Goal: Task Accomplishment & Management: Manage account settings

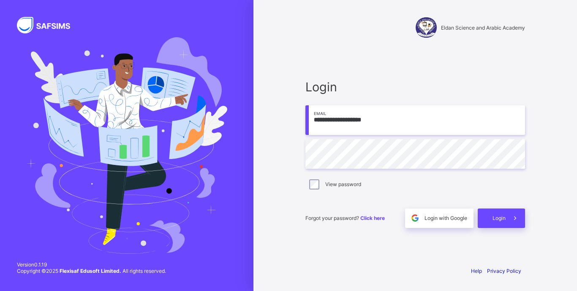
type input "**********"
click at [517, 220] on icon at bounding box center [515, 218] width 9 height 8
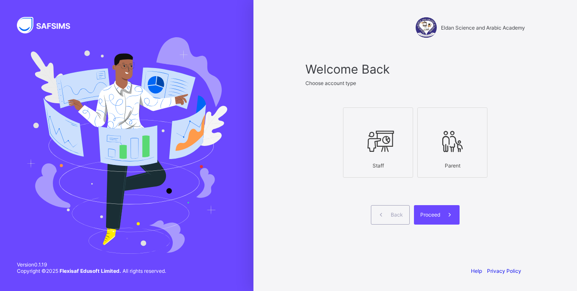
click at [380, 142] on icon at bounding box center [378, 140] width 30 height 25
click at [438, 217] on span "Proceed" at bounding box center [430, 214] width 20 height 6
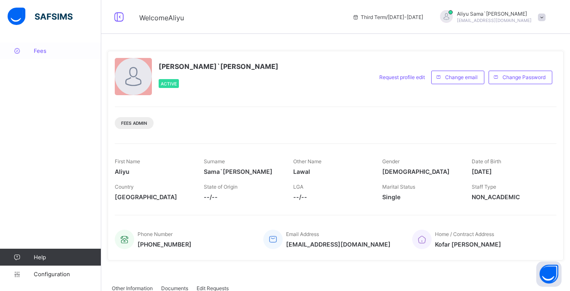
click at [44, 50] on span "Fees" at bounding box center [68, 50] width 68 height 7
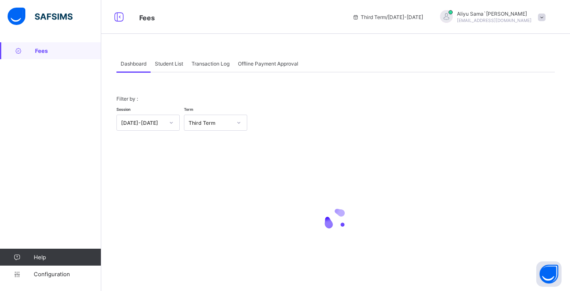
click at [167, 69] on div "Student List" at bounding box center [169, 63] width 37 height 17
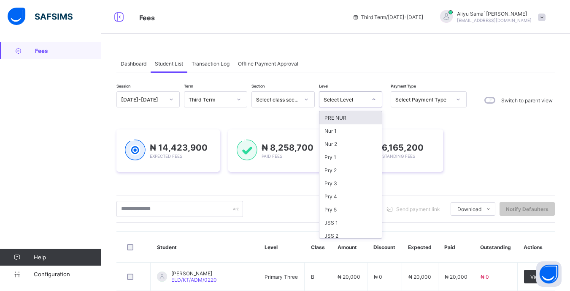
click at [379, 102] on div at bounding box center [374, 99] width 14 height 14
click at [334, 186] on div "Pry 3" at bounding box center [351, 183] width 62 height 13
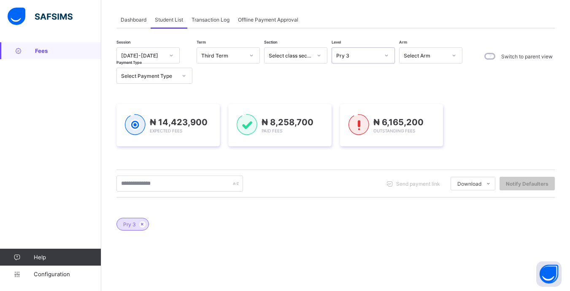
scroll to position [84, 0]
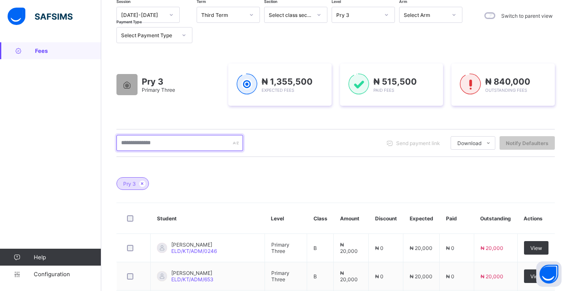
click at [181, 142] on input "text" at bounding box center [180, 143] width 127 height 16
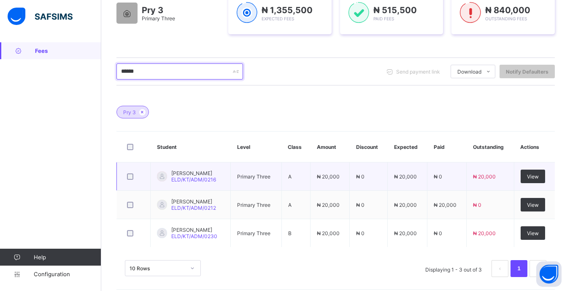
scroll to position [163, 0]
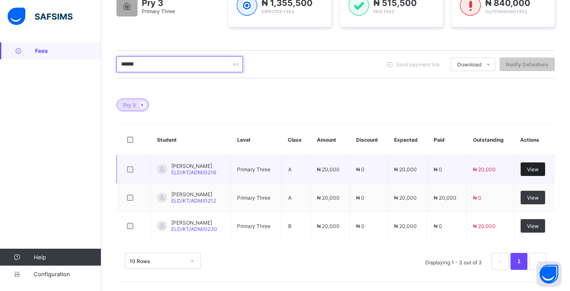
type input "******"
click at [546, 170] on div "View" at bounding box center [533, 169] width 24 height 14
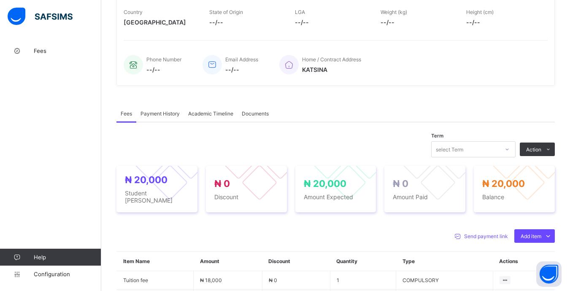
scroll to position [247, 0]
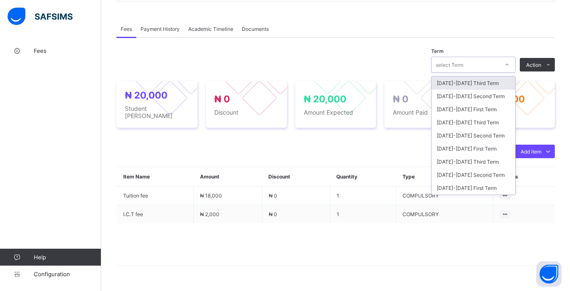
click at [515, 67] on div at bounding box center [507, 65] width 14 height 14
click at [489, 144] on div "[DATE]-[DATE] First Term" at bounding box center [474, 148] width 84 height 13
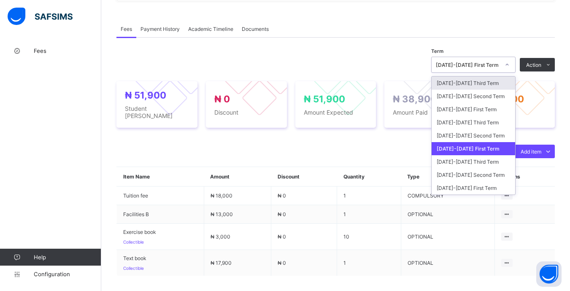
click at [498, 68] on div "[DATE]-[DATE] First Term" at bounding box center [468, 65] width 64 height 6
click at [489, 132] on div "[DATE]-[DATE] Second Term" at bounding box center [474, 135] width 84 height 13
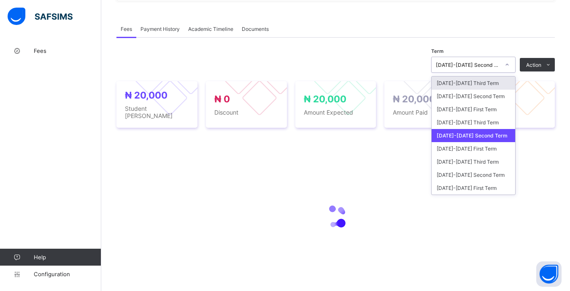
click at [508, 64] on div at bounding box center [507, 65] width 14 height 14
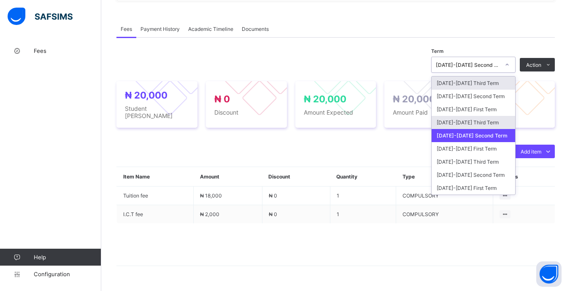
click at [492, 120] on div "[DATE]-[DATE] Third Term" at bounding box center [474, 122] width 84 height 13
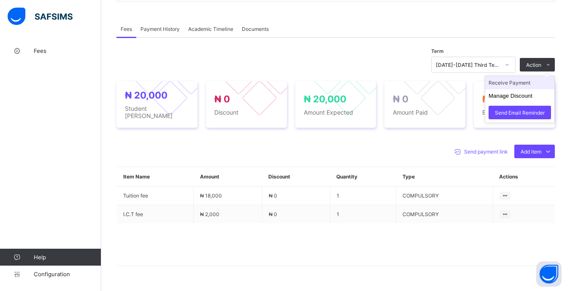
click at [523, 85] on li "Receive Payment" at bounding box center [520, 82] width 69 height 13
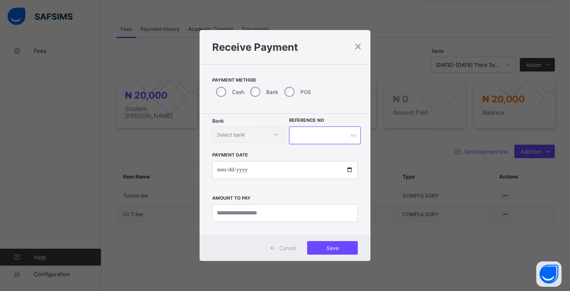
click at [329, 137] on input "text" at bounding box center [324, 135] width 71 height 18
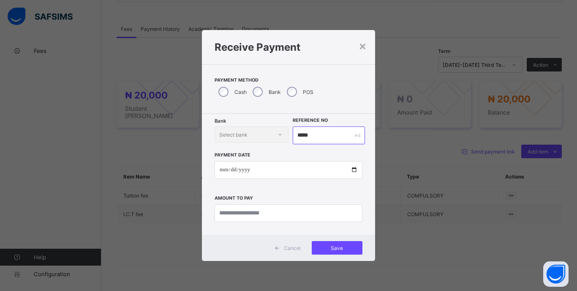
type input "*****"
click at [223, 162] on input "date" at bounding box center [289, 170] width 148 height 18
type input "**********"
click at [308, 210] on input "currency" at bounding box center [289, 213] width 148 height 18
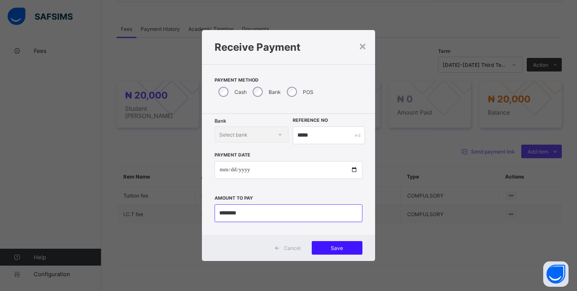
type input "********"
click at [350, 251] on div "Save" at bounding box center [337, 248] width 51 height 14
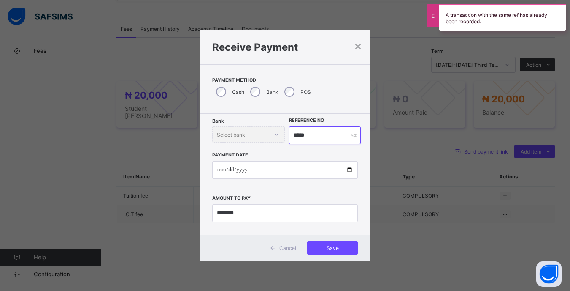
click at [322, 138] on input "*****" at bounding box center [324, 135] width 71 height 18
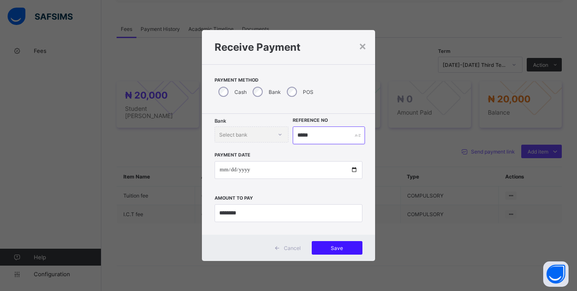
type input "*****"
click at [353, 246] on span "Save" at bounding box center [337, 247] width 38 height 6
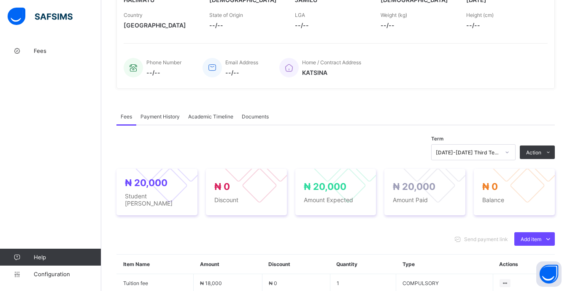
scroll to position [36, 0]
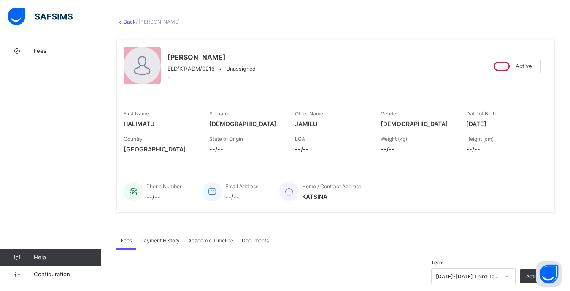
click at [130, 24] on link "Back" at bounding box center [130, 22] width 12 height 6
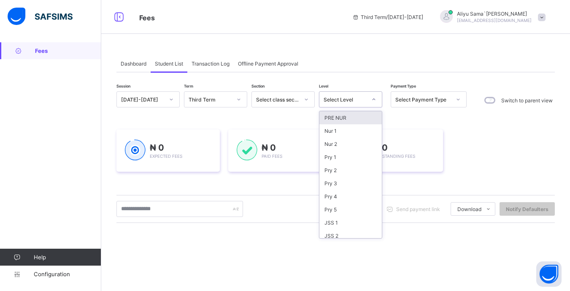
click at [366, 100] on div "Select Level" at bounding box center [345, 99] width 43 height 6
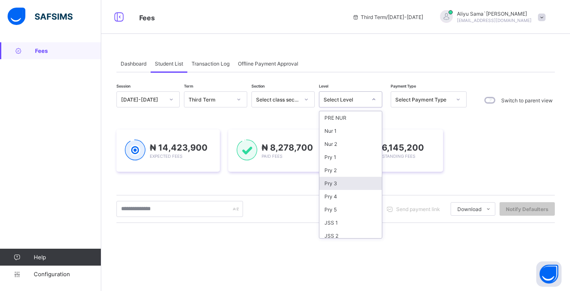
click at [358, 177] on div "Pry 3" at bounding box center [351, 183] width 62 height 13
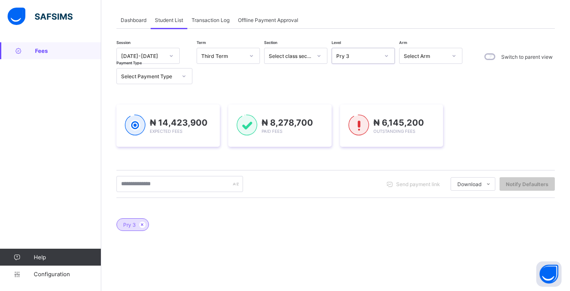
scroll to position [84, 0]
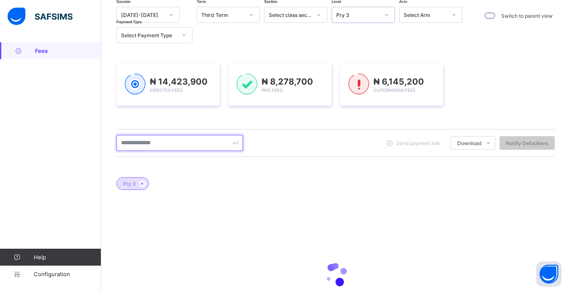
click at [190, 148] on input "text" at bounding box center [180, 143] width 127 height 16
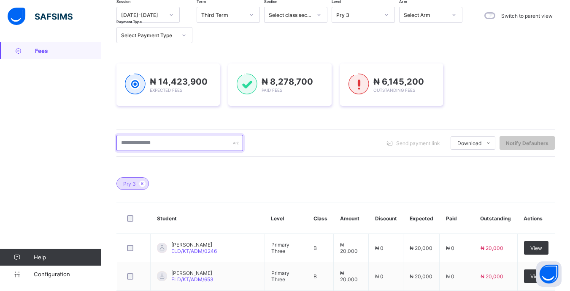
click at [163, 146] on input "text" at bounding box center [180, 143] width 127 height 16
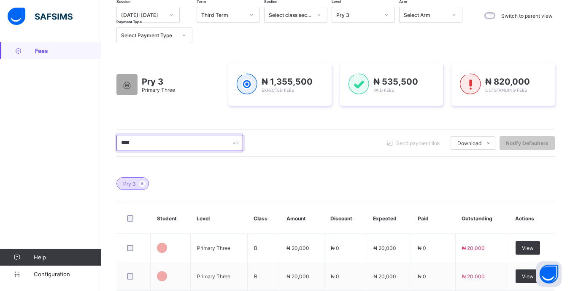
type input "*****"
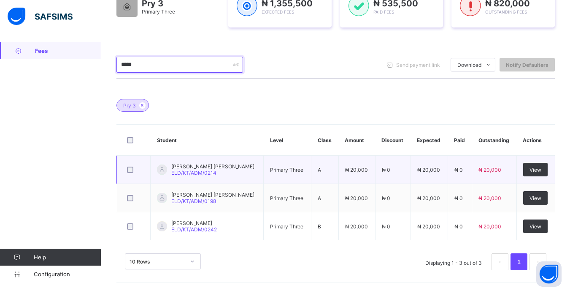
scroll to position [163, 0]
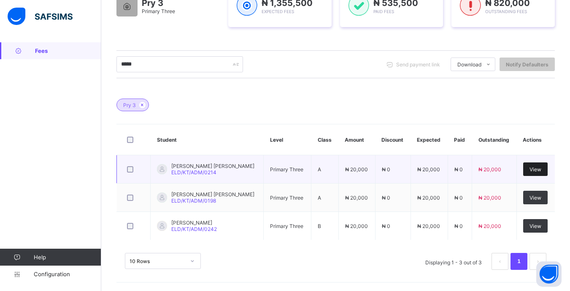
click at [536, 166] on span "View" at bounding box center [536, 169] width 12 height 6
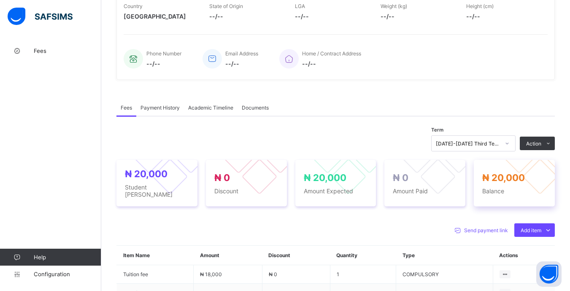
scroll to position [253, 0]
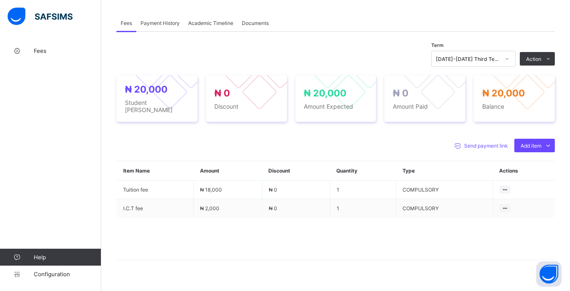
click at [500, 60] on div "[DATE]-[DATE] Third Term" at bounding box center [468, 59] width 64 height 6
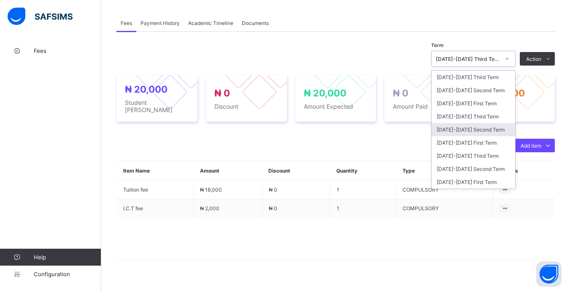
click at [493, 128] on div "[DATE]-[DATE] Second Term" at bounding box center [474, 129] width 84 height 13
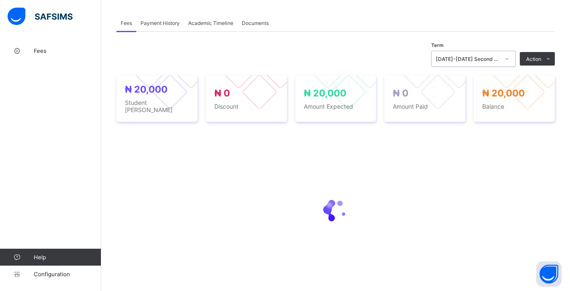
click at [508, 58] on div at bounding box center [507, 59] width 14 height 14
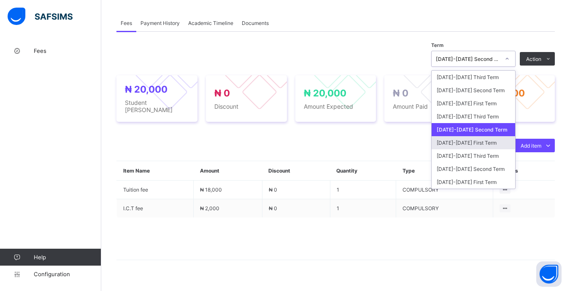
click at [488, 143] on div "[DATE]-[DATE] First Term" at bounding box center [474, 142] width 84 height 13
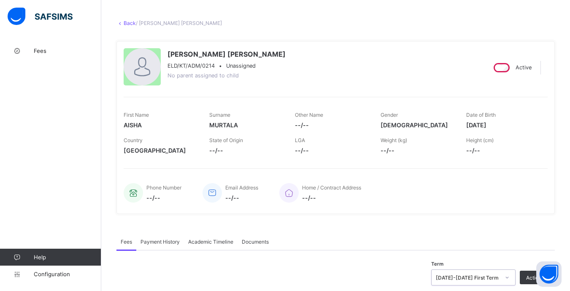
scroll to position [0, 0]
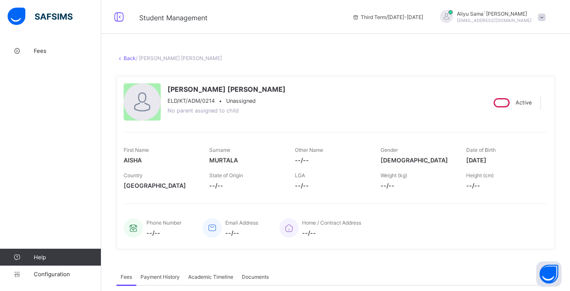
click at [126, 61] on link "Back" at bounding box center [130, 58] width 12 height 6
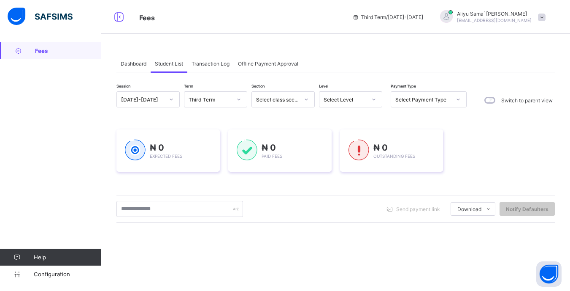
click at [374, 100] on icon at bounding box center [374, 99] width 5 height 8
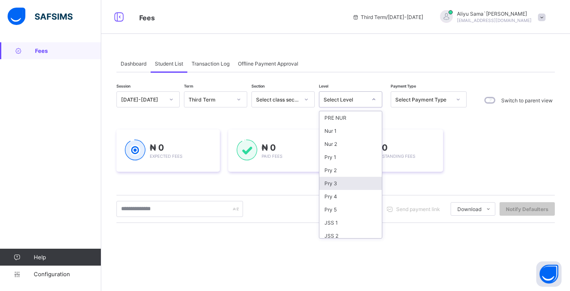
click at [352, 185] on div "Pry 3" at bounding box center [351, 183] width 62 height 13
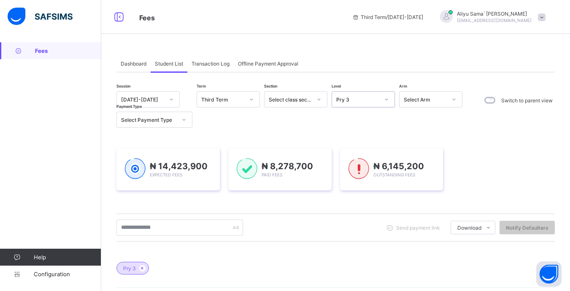
scroll to position [84, 0]
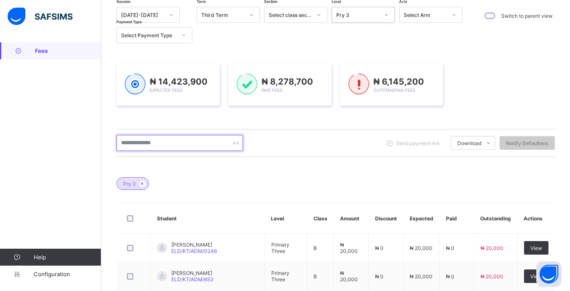
click at [202, 141] on input "text" at bounding box center [180, 143] width 127 height 16
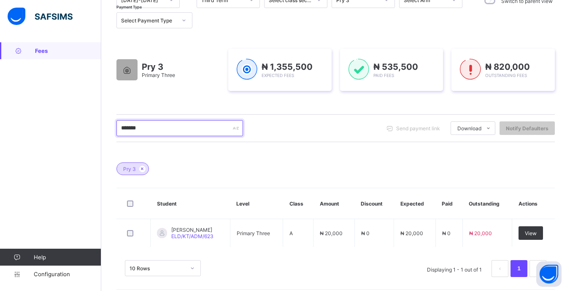
scroll to position [106, 0]
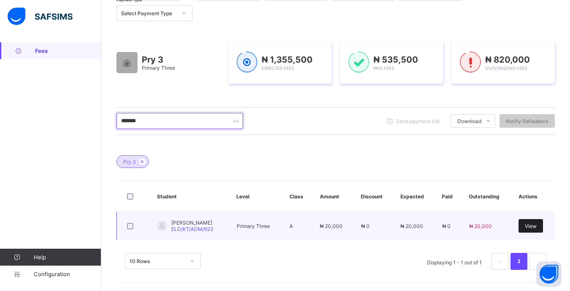
type input "*******"
click at [537, 225] on span "View" at bounding box center [531, 226] width 12 height 6
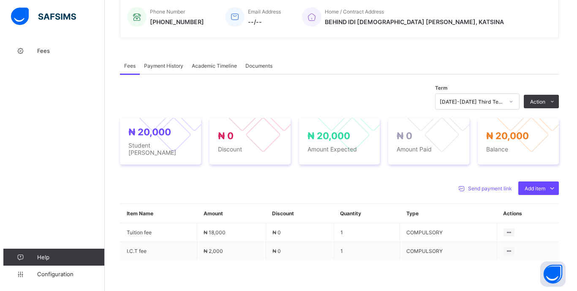
scroll to position [211, 0]
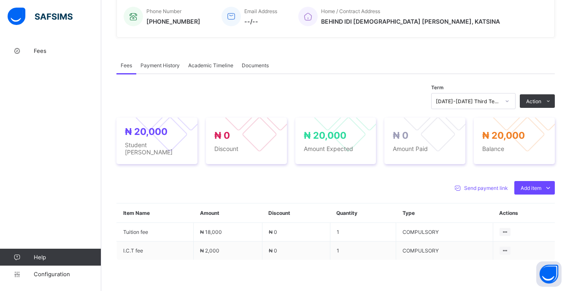
click at [509, 99] on div at bounding box center [507, 101] width 14 height 14
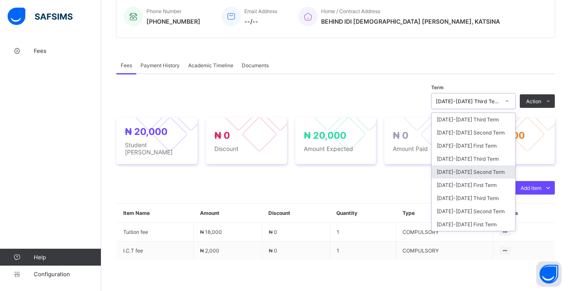
click at [489, 170] on div "[DATE]-[DATE] Second Term" at bounding box center [474, 171] width 84 height 13
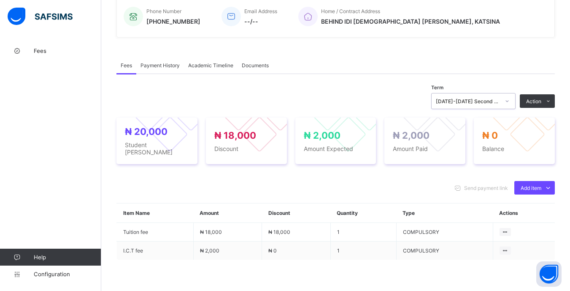
click at [509, 104] on div at bounding box center [507, 101] width 14 height 14
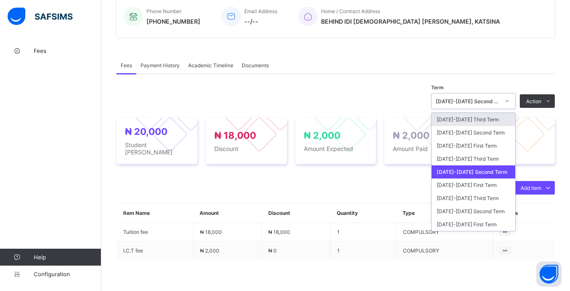
click at [508, 103] on div at bounding box center [507, 101] width 14 height 14
click at [492, 187] on div "[DATE]-[DATE] First Term" at bounding box center [474, 184] width 84 height 13
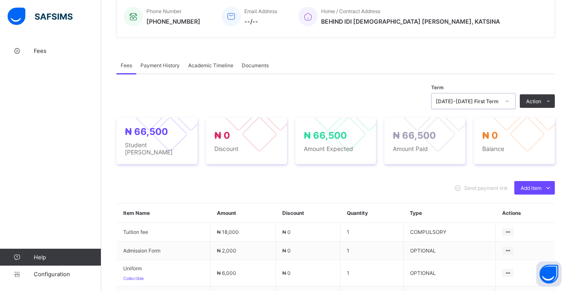
click at [498, 103] on div "[DATE]-[DATE] First Term" at bounding box center [468, 101] width 64 height 6
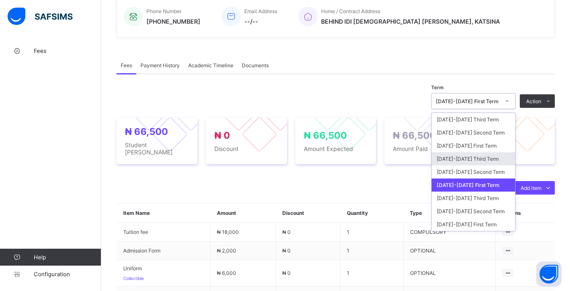
click at [494, 157] on div "[DATE]-[DATE] Third Term" at bounding box center [474, 158] width 84 height 13
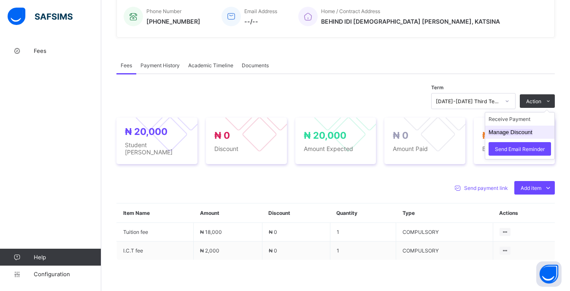
click at [533, 130] on button "Manage Discount" at bounding box center [511, 132] width 44 height 6
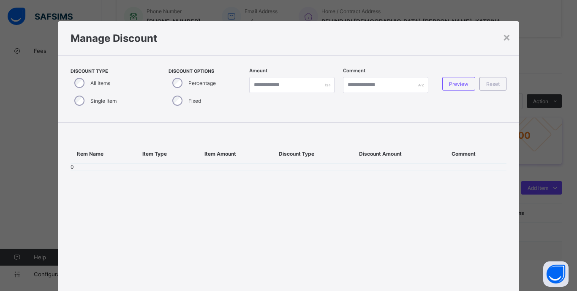
click at [108, 100] on label "Single Item" at bounding box center [103, 101] width 26 height 6
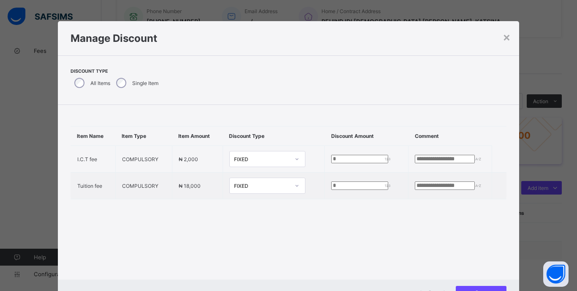
click at [95, 83] on label "All Items" at bounding box center [100, 83] width 20 height 6
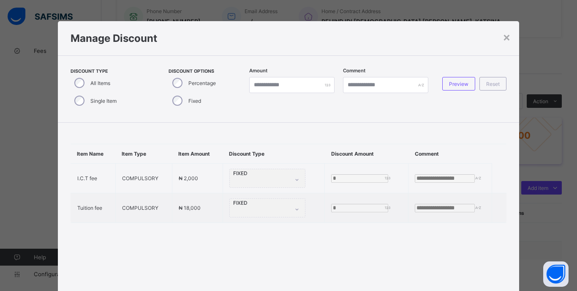
click at [212, 80] on label "Percentage" at bounding box center [201, 83] width 27 height 6
click at [250, 86] on input "*" at bounding box center [291, 85] width 85 height 16
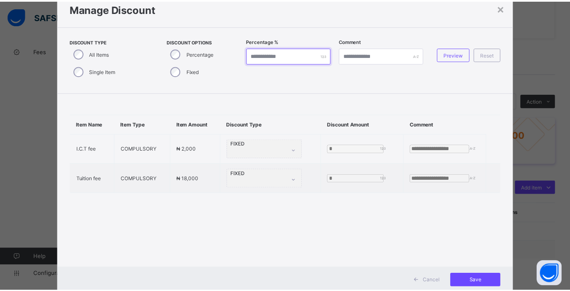
scroll to position [54, 0]
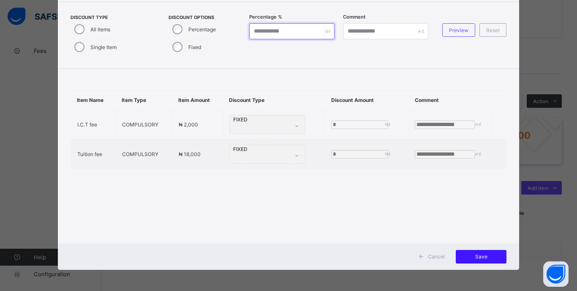
type input "***"
click at [479, 252] on div "Save" at bounding box center [481, 257] width 51 height 14
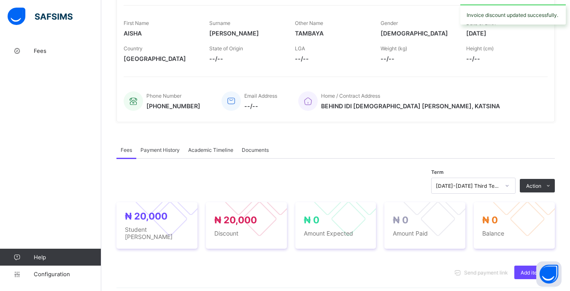
scroll to position [0, 0]
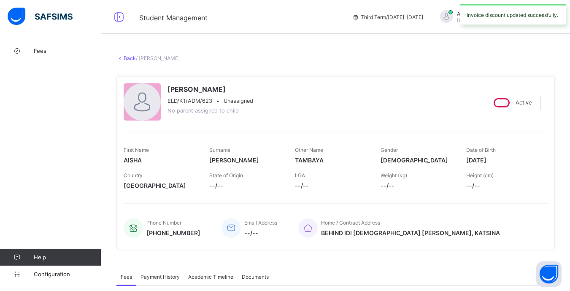
click at [129, 58] on link "Back" at bounding box center [130, 58] width 12 height 6
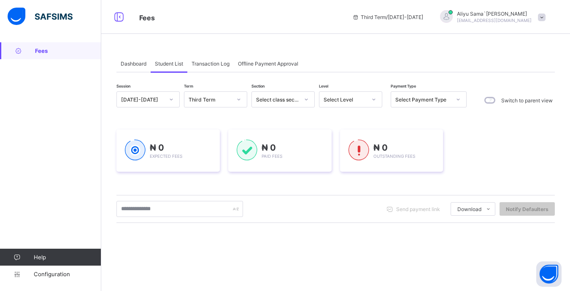
click at [349, 103] on div "Select Level" at bounding box center [343, 99] width 46 height 12
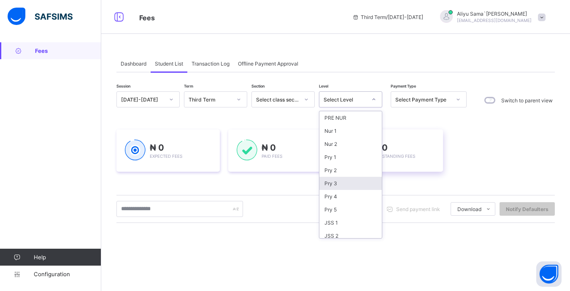
click at [347, 184] on div "Pry 3" at bounding box center [351, 183] width 62 height 13
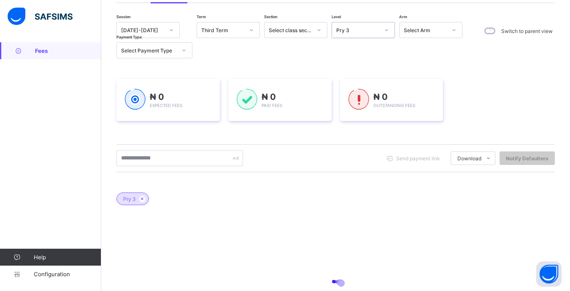
scroll to position [84, 0]
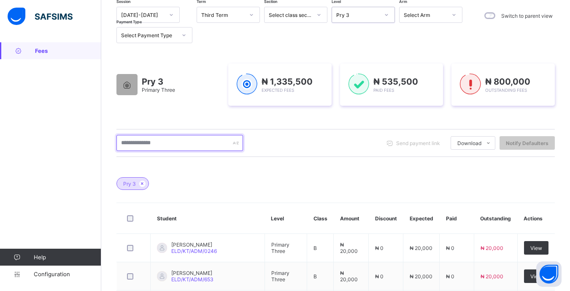
click at [196, 149] on input "text" at bounding box center [180, 143] width 127 height 16
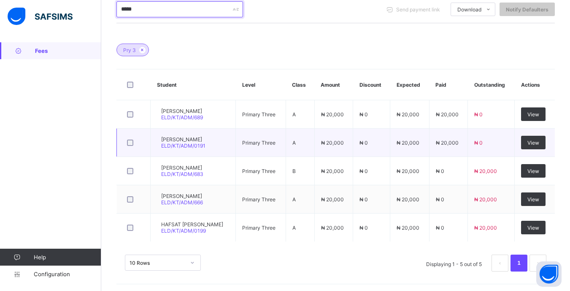
scroll to position [220, 0]
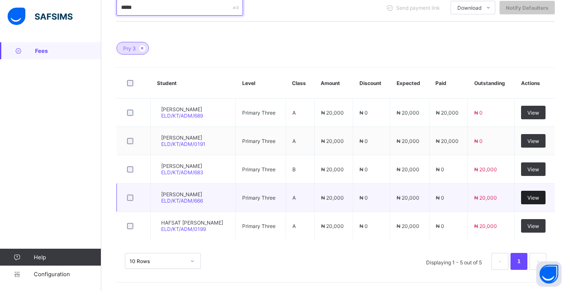
type input "*****"
click at [540, 196] on span "View" at bounding box center [534, 197] width 12 height 6
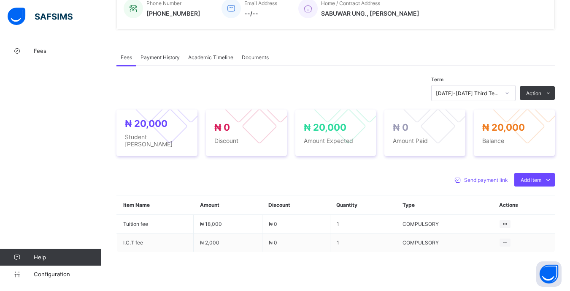
scroll to position [253, 0]
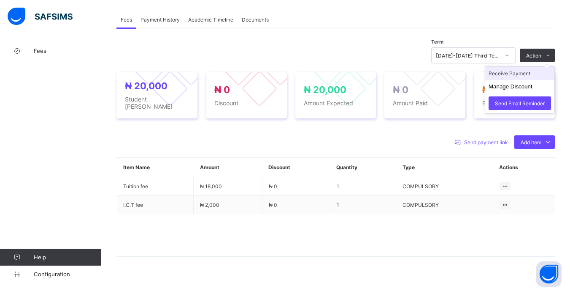
click at [511, 79] on li "Receive Payment" at bounding box center [520, 73] width 69 height 13
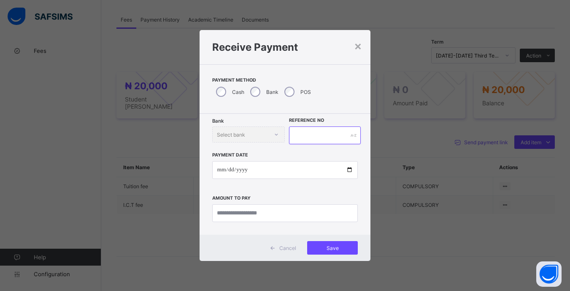
click at [309, 136] on input "text" at bounding box center [324, 135] width 71 height 18
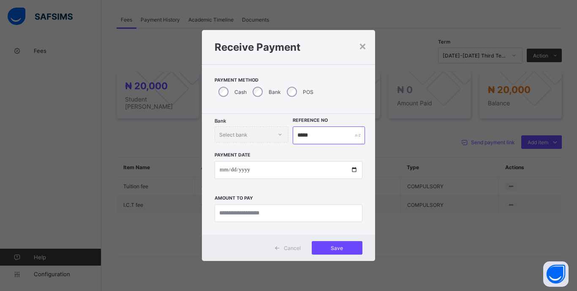
type input "*****"
click at [224, 166] on input "date" at bounding box center [289, 170] width 148 height 18
type input "**********"
click at [350, 215] on input "currency" at bounding box center [289, 213] width 148 height 18
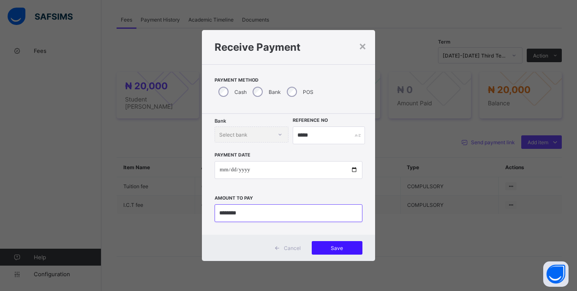
type input "********"
click at [353, 252] on div "Save" at bounding box center [337, 248] width 51 height 14
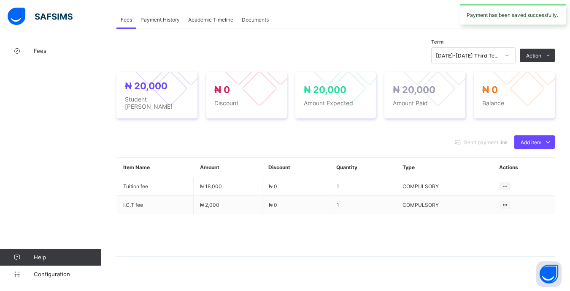
click at [510, 60] on icon at bounding box center [507, 55] width 5 height 8
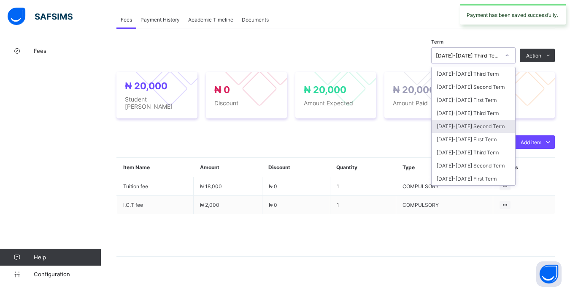
click at [494, 128] on div "[DATE]-[DATE] Second Term" at bounding box center [474, 126] width 84 height 13
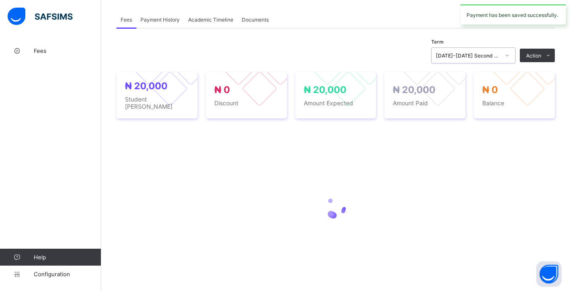
click at [511, 55] on div at bounding box center [507, 56] width 14 height 14
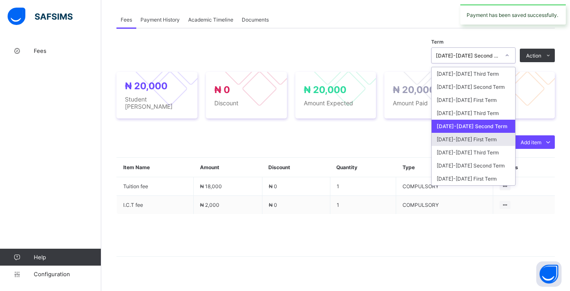
click at [490, 145] on div "[DATE]-[DATE] First Term" at bounding box center [474, 139] width 84 height 13
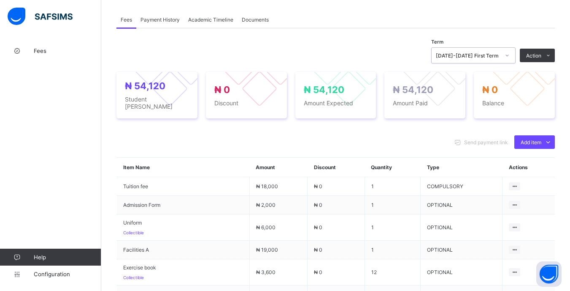
scroll to position [0, 0]
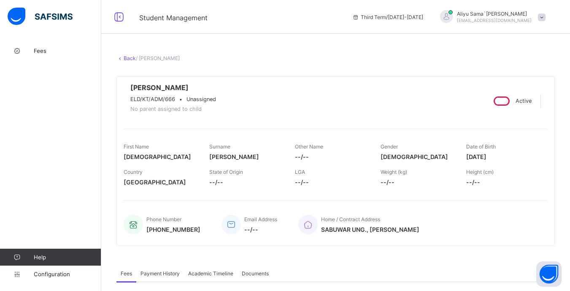
click at [134, 61] on link "Back" at bounding box center [130, 58] width 12 height 6
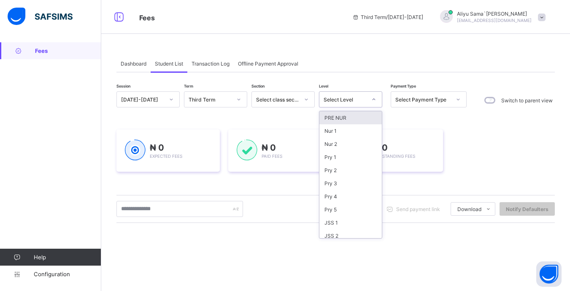
drag, startPoint x: 353, startPoint y: 96, endPoint x: 345, endPoint y: 113, distance: 18.9
click at [353, 97] on div "Select Level" at bounding box center [345, 99] width 43 height 6
click at [341, 182] on div "Pry 3" at bounding box center [351, 183] width 62 height 13
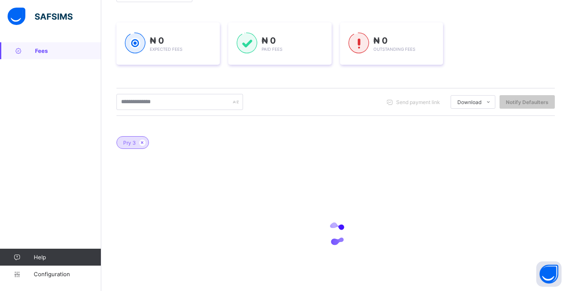
scroll to position [127, 0]
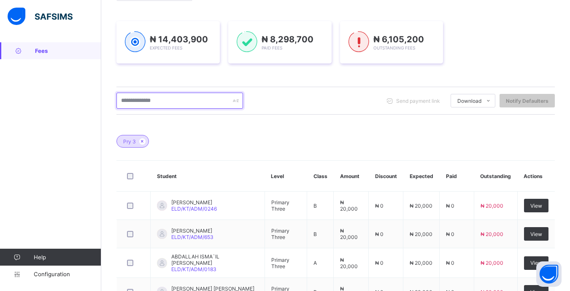
click at [205, 102] on input "text" at bounding box center [180, 100] width 127 height 16
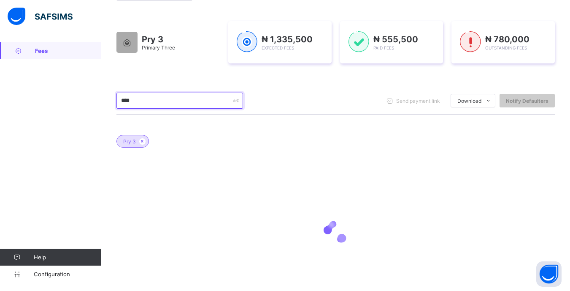
scroll to position [106, 0]
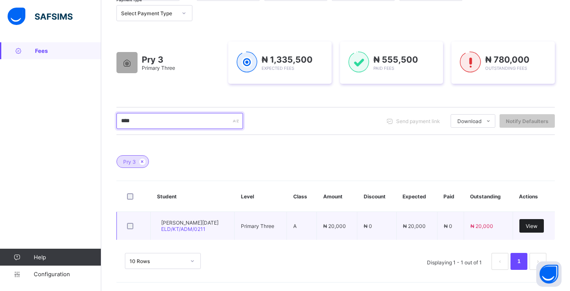
type input "****"
click at [543, 231] on div "View" at bounding box center [532, 226] width 24 height 14
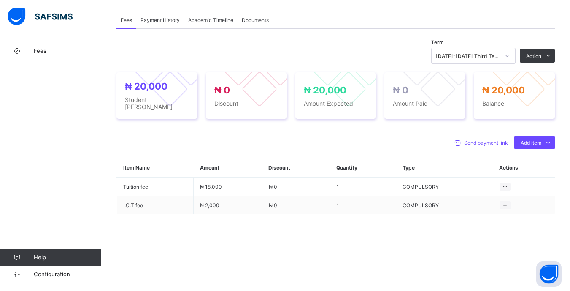
scroll to position [253, 0]
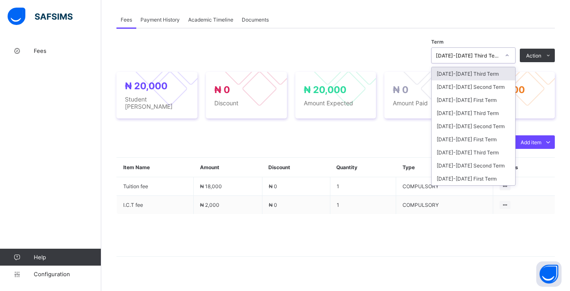
click at [510, 60] on icon at bounding box center [507, 55] width 5 height 8
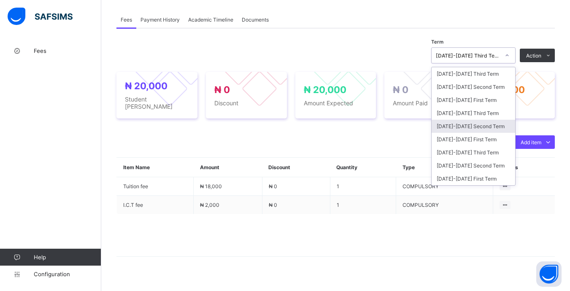
click at [486, 130] on div "[DATE]-[DATE] Second Term" at bounding box center [474, 126] width 84 height 13
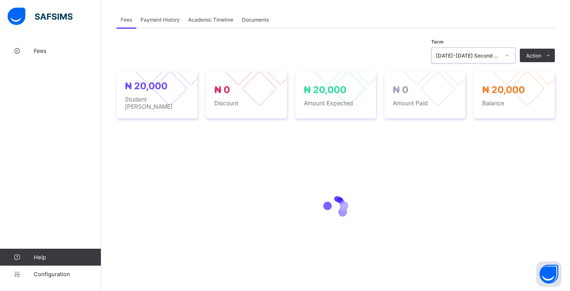
click at [515, 59] on div at bounding box center [507, 56] width 14 height 14
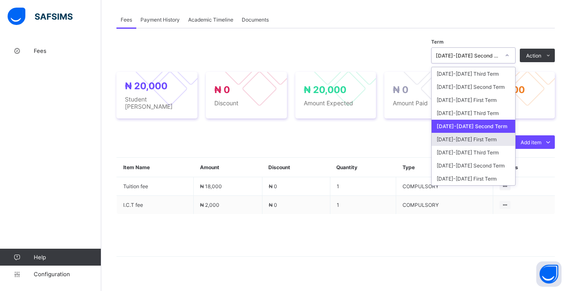
click at [493, 141] on div "[DATE]-[DATE] First Term" at bounding box center [474, 139] width 84 height 13
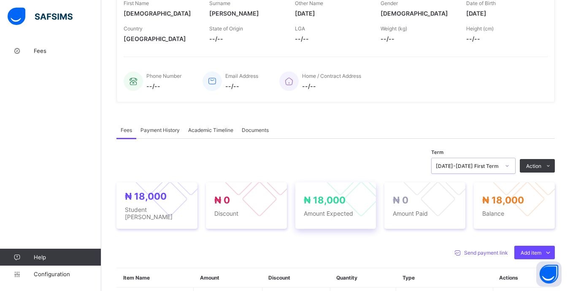
scroll to position [35, 0]
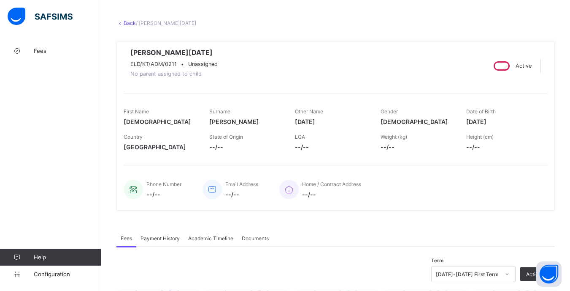
click at [125, 21] on link "Back" at bounding box center [130, 23] width 12 height 6
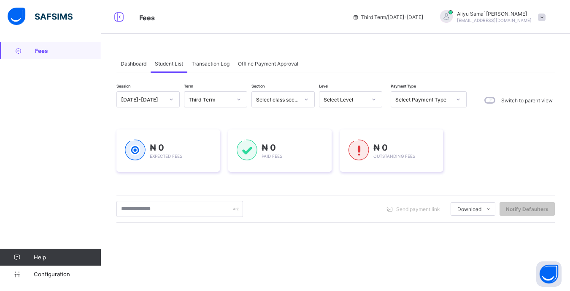
drag, startPoint x: 377, startPoint y: 99, endPoint x: 372, endPoint y: 110, distance: 12.1
click at [377, 100] on div at bounding box center [374, 99] width 14 height 14
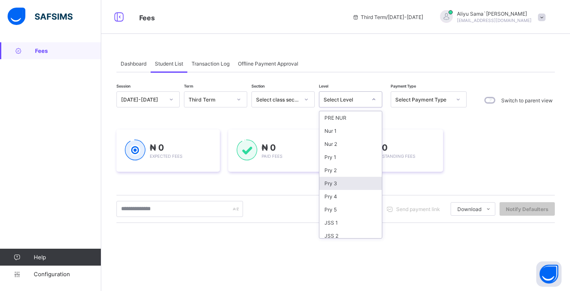
click at [345, 187] on div "Pry 3" at bounding box center [351, 183] width 62 height 13
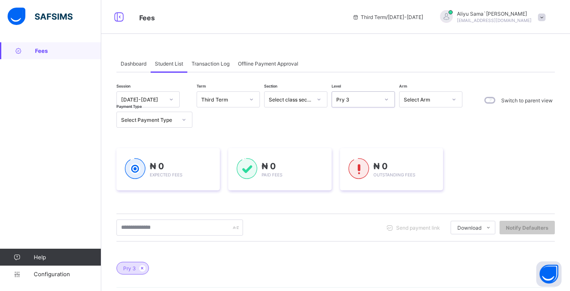
scroll to position [127, 0]
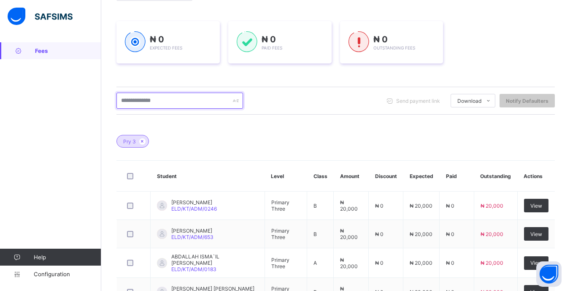
click at [205, 100] on input "text" at bounding box center [180, 100] width 127 height 16
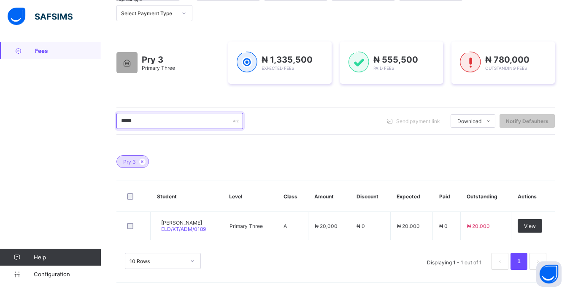
scroll to position [106, 0]
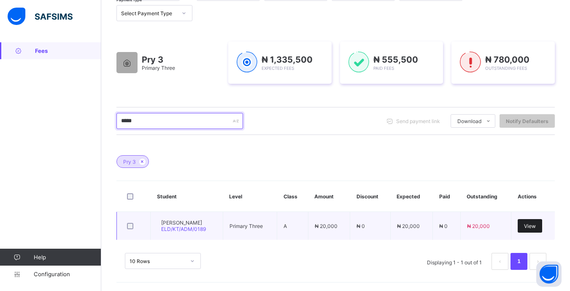
type input "*****"
click at [535, 231] on div "View" at bounding box center [530, 226] width 24 height 14
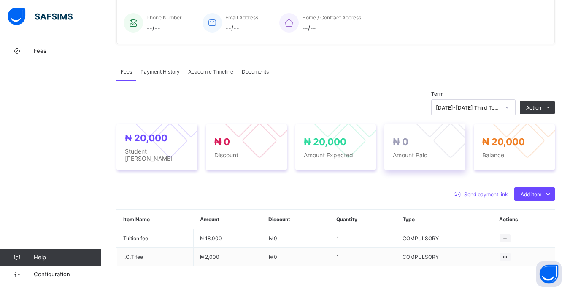
scroll to position [211, 0]
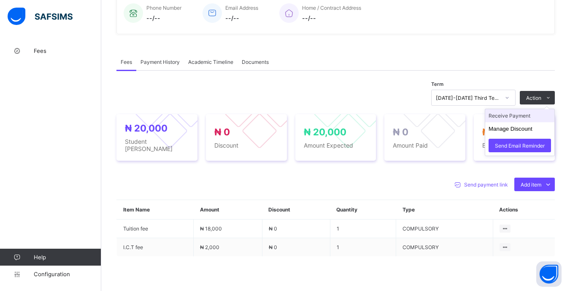
click at [533, 122] on li "Receive Payment" at bounding box center [520, 115] width 69 height 13
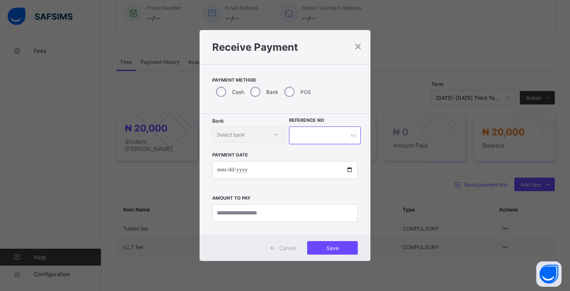
click at [301, 133] on input "text" at bounding box center [324, 135] width 71 height 18
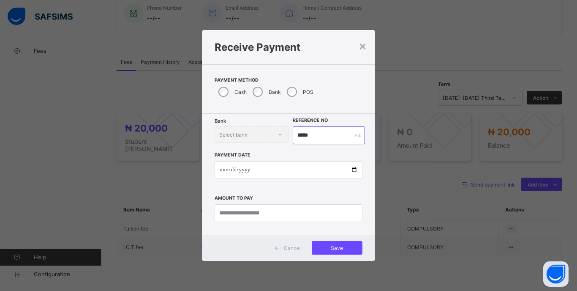
type input "*****"
click at [222, 171] on input "date" at bounding box center [289, 170] width 148 height 18
type input "**********"
click at [339, 212] on input "currency" at bounding box center [289, 213] width 148 height 18
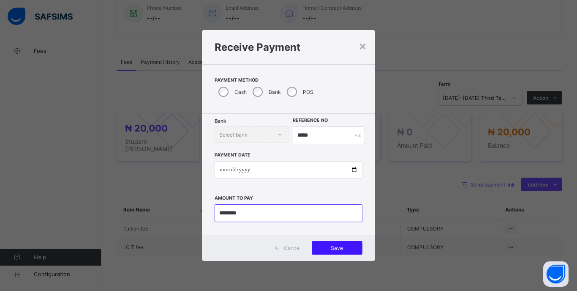
type input "********"
click at [349, 247] on span "Save" at bounding box center [337, 247] width 38 height 6
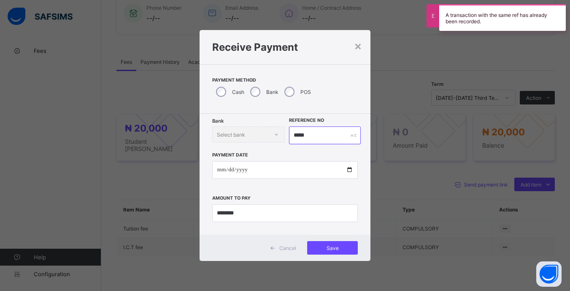
click at [317, 133] on input "*****" at bounding box center [324, 135] width 71 height 18
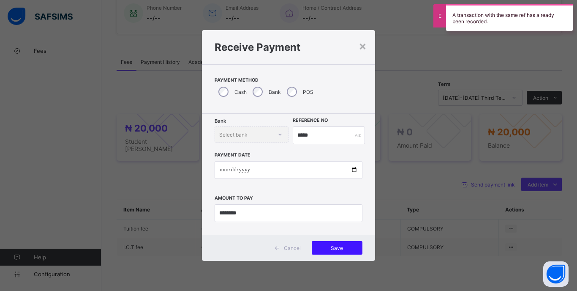
click at [346, 248] on span "Save" at bounding box center [337, 247] width 38 height 6
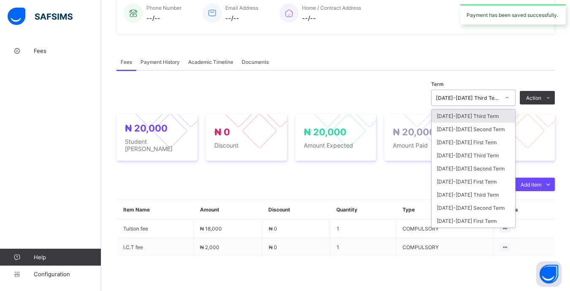
click at [507, 103] on div at bounding box center [507, 98] width 14 height 14
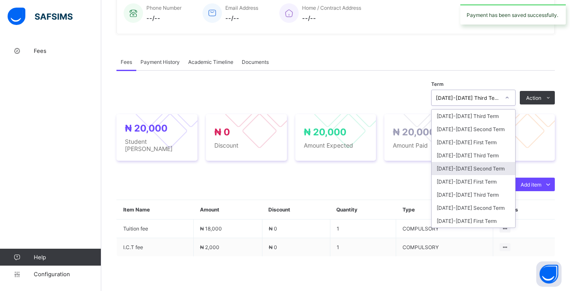
click at [489, 172] on div "[DATE]-[DATE] Second Term" at bounding box center [474, 168] width 84 height 13
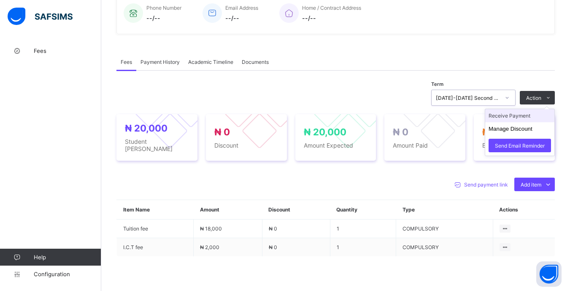
click at [530, 120] on li "Receive Payment" at bounding box center [520, 115] width 69 height 13
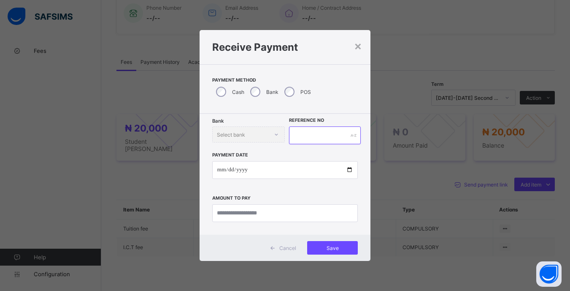
click at [339, 137] on input "text" at bounding box center [324, 135] width 71 height 18
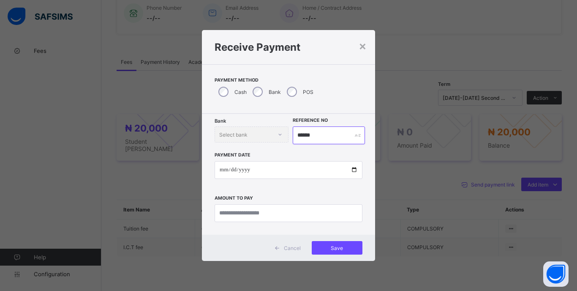
type input "******"
click at [221, 173] on input "date" at bounding box center [289, 170] width 148 height 18
type input "**********"
click at [335, 215] on input "currency" at bounding box center [289, 213] width 148 height 18
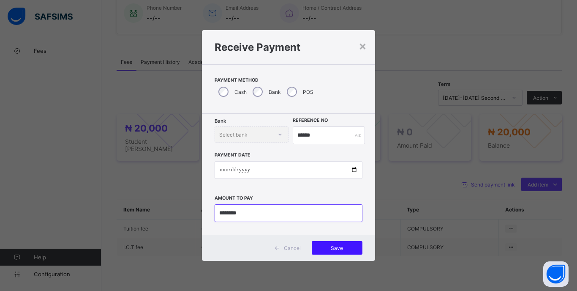
type input "********"
click at [348, 246] on span "Save" at bounding box center [337, 247] width 38 height 6
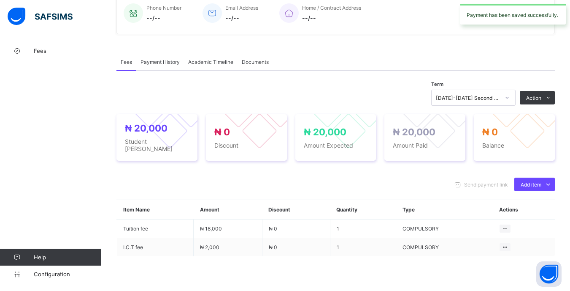
click at [491, 103] on div "[DATE]-[DATE] Second Term" at bounding box center [466, 98] width 68 height 12
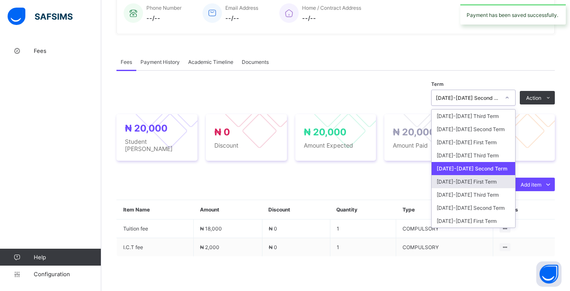
click at [472, 185] on div "[DATE]-[DATE] First Term" at bounding box center [474, 181] width 84 height 13
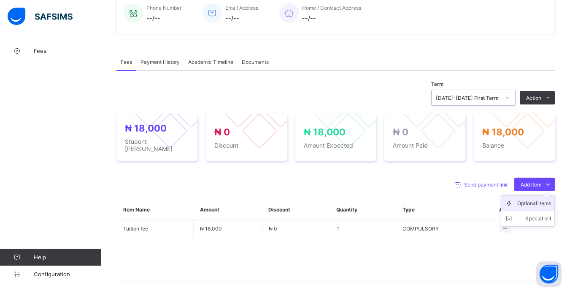
click at [538, 206] on div "Optional items" at bounding box center [535, 203] width 34 height 8
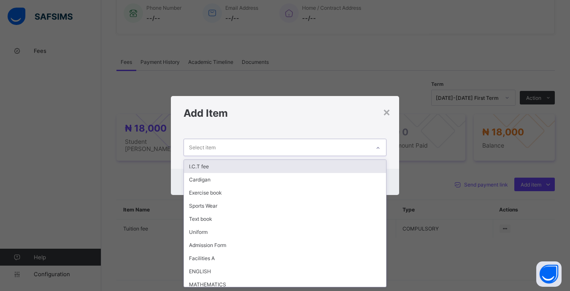
click at [301, 141] on div "Select item" at bounding box center [277, 147] width 186 height 16
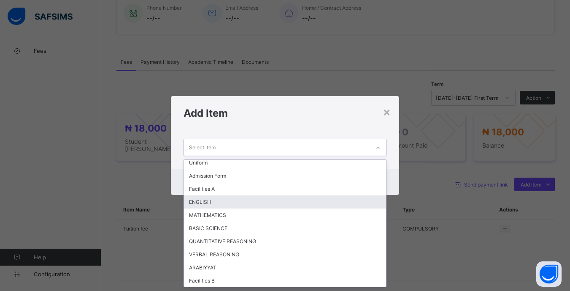
scroll to position [70, 0]
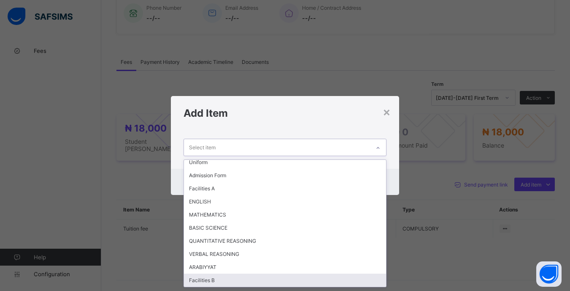
click at [217, 279] on div "Facilities B" at bounding box center [285, 279] width 202 height 13
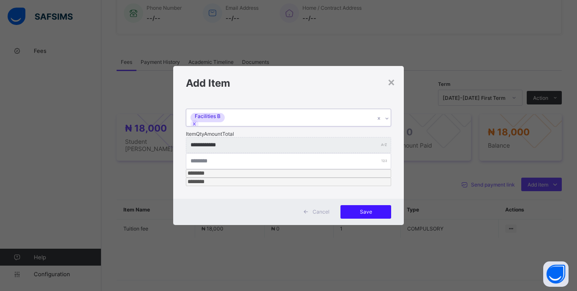
click at [357, 205] on div "Save" at bounding box center [365, 212] width 51 height 14
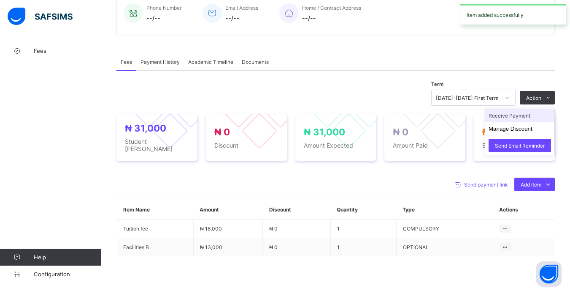
click at [531, 122] on li "Receive Payment" at bounding box center [520, 115] width 69 height 13
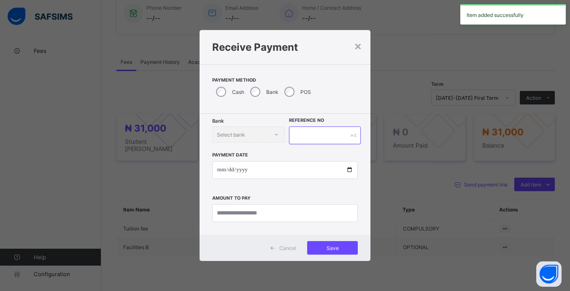
click at [312, 139] on input "text" at bounding box center [324, 135] width 71 height 18
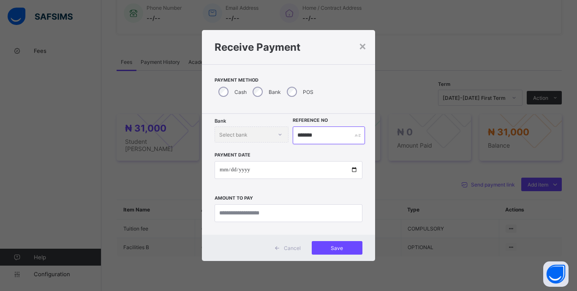
type input "*******"
click at [225, 172] on input "date" at bounding box center [289, 170] width 148 height 18
type input "**********"
click at [357, 213] on input "currency" at bounding box center [289, 213] width 148 height 18
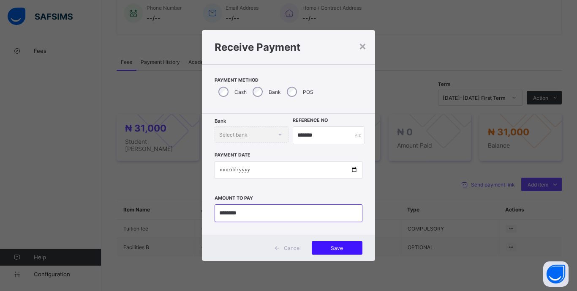
type input "********"
click at [350, 250] on span "Save" at bounding box center [337, 247] width 38 height 6
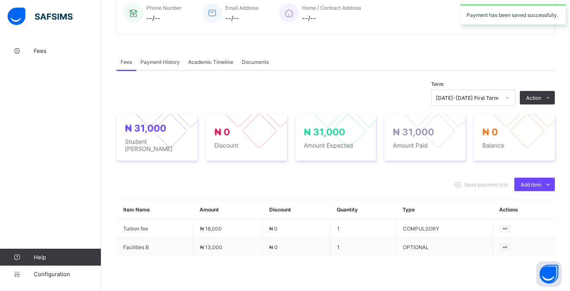
click at [515, 102] on div at bounding box center [507, 98] width 14 height 14
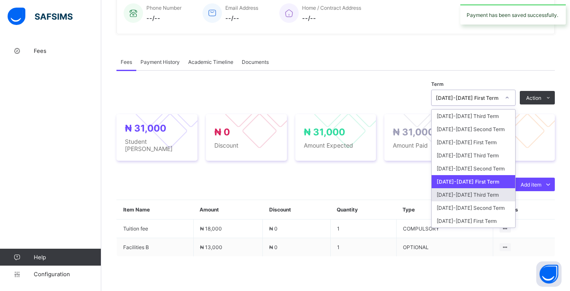
click at [482, 198] on div "[DATE]-[DATE] Third Term" at bounding box center [474, 194] width 84 height 13
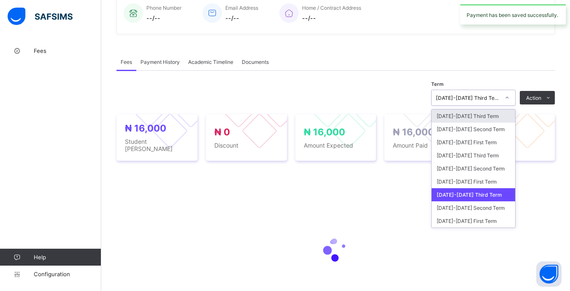
click at [496, 98] on div "[DATE]-[DATE] Third Term" at bounding box center [468, 98] width 64 height 6
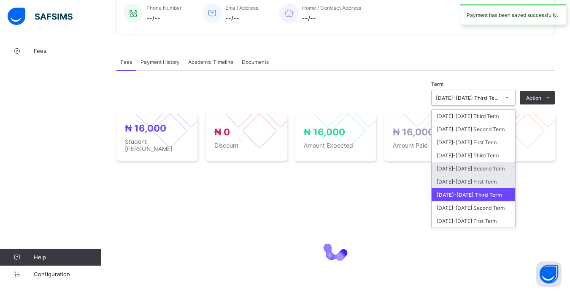
click at [492, 179] on div "[DATE]-[DATE] First Term" at bounding box center [474, 181] width 84 height 13
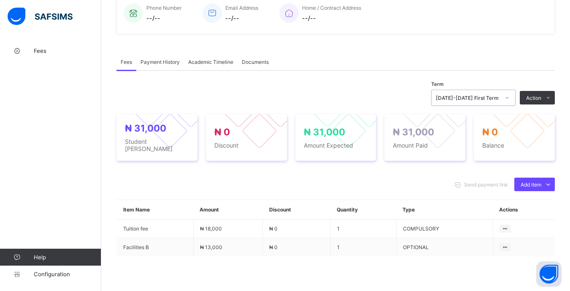
click at [500, 99] on div "[DATE]-[DATE] First Term" at bounding box center [468, 98] width 64 height 6
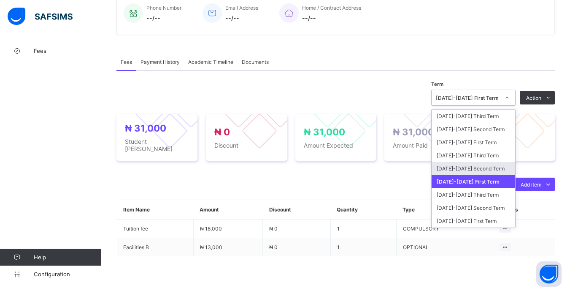
drag, startPoint x: 491, startPoint y: 167, endPoint x: 493, endPoint y: 163, distance: 5.1
click at [491, 166] on div "[DATE]-[DATE] Second Term" at bounding box center [474, 168] width 84 height 13
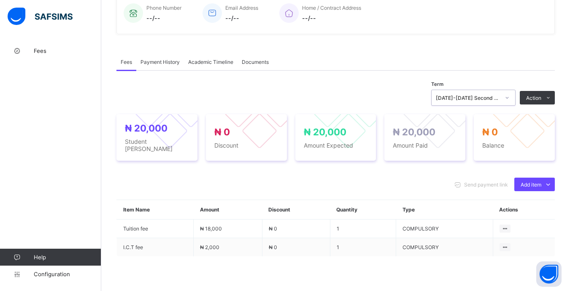
click at [500, 101] on div "[DATE]-[DATE] Second Term" at bounding box center [468, 98] width 64 height 6
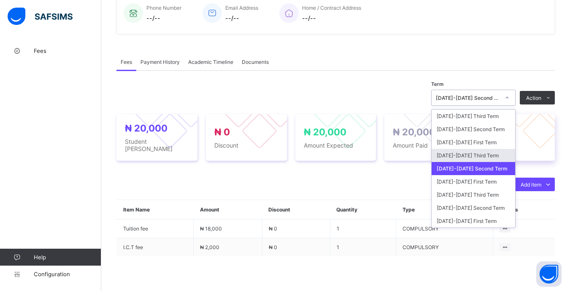
click at [499, 156] on div "[DATE]-[DATE] Third Term" at bounding box center [474, 155] width 84 height 13
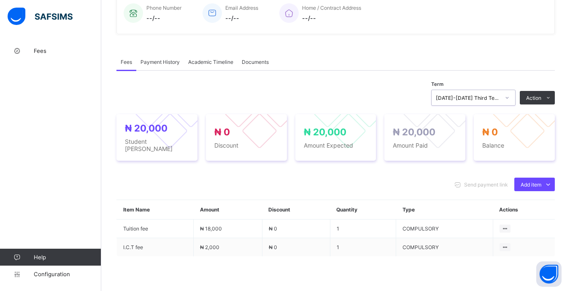
click at [500, 101] on div "[DATE]-[DATE] Third Term" at bounding box center [468, 98] width 64 height 6
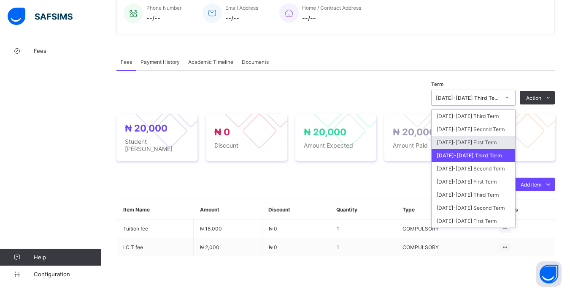
click at [489, 144] on div "[DATE]-[DATE] First Term" at bounding box center [474, 142] width 84 height 13
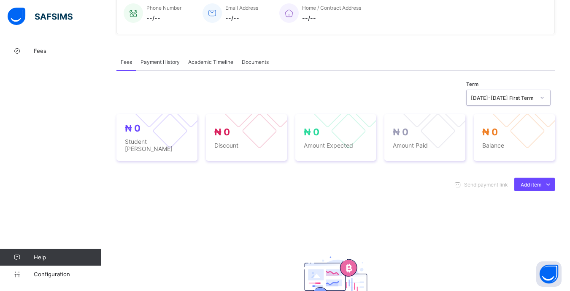
scroll to position [0, 0]
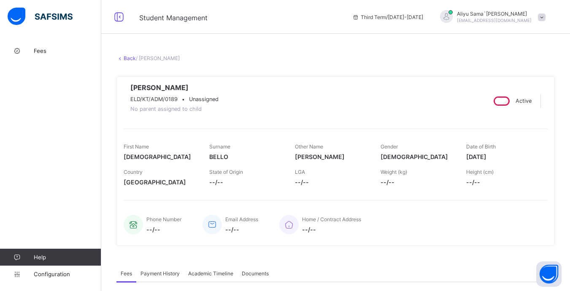
click at [128, 59] on link "Back" at bounding box center [130, 58] width 12 height 6
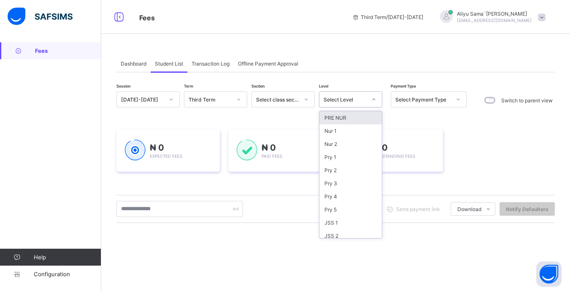
click at [370, 102] on div at bounding box center [374, 99] width 14 height 14
click at [357, 178] on div "Pry 3" at bounding box center [351, 183] width 62 height 13
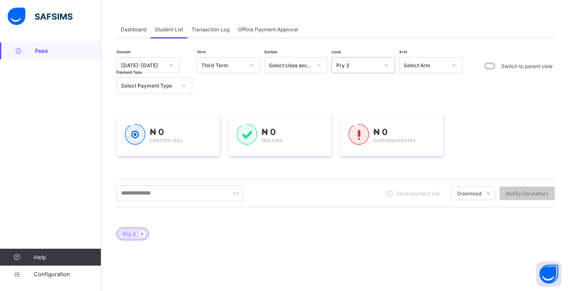
scroll to position [84, 0]
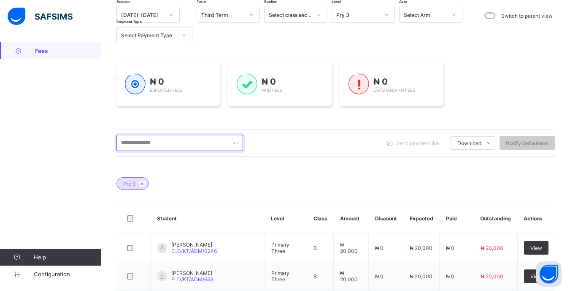
click at [206, 141] on input "text" at bounding box center [180, 143] width 127 height 16
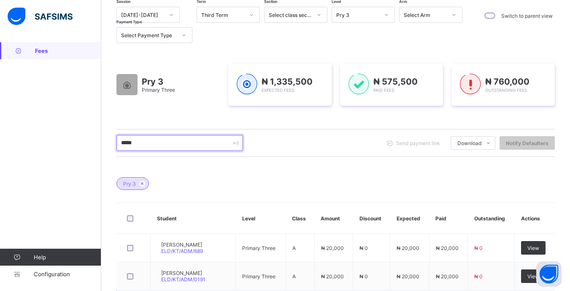
scroll to position [211, 0]
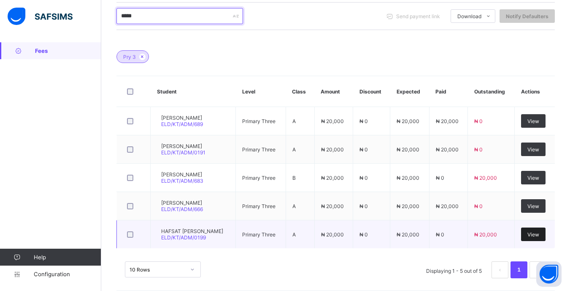
type input "*****"
click at [545, 237] on div "View" at bounding box center [534, 234] width 24 height 14
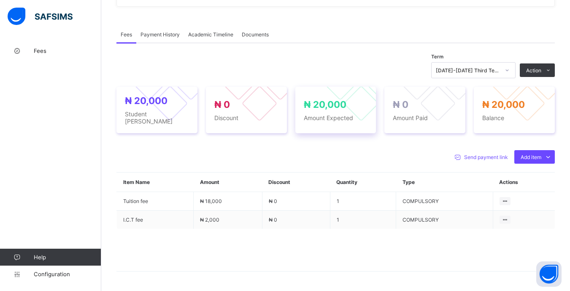
scroll to position [253, 0]
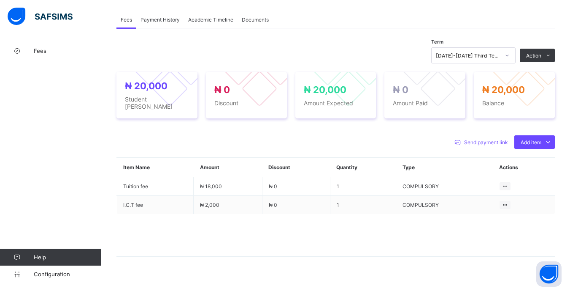
click at [0, 0] on li "Receive Payment" at bounding box center [0, 0] width 0 height 0
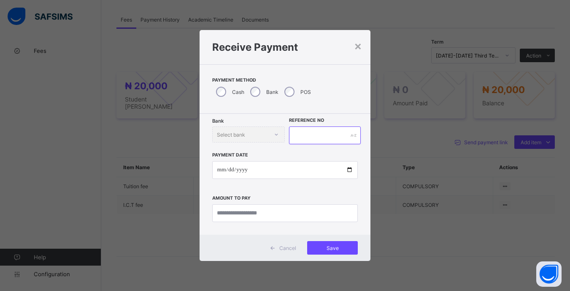
click at [313, 141] on input "text" at bounding box center [324, 135] width 71 height 18
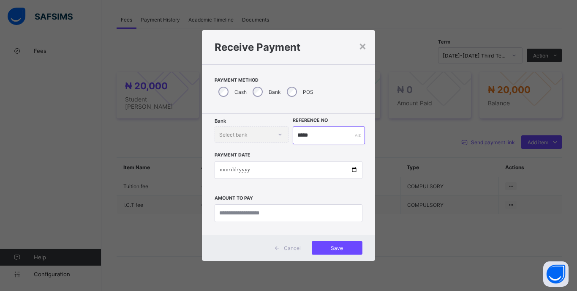
type input "*****"
click at [223, 167] on input "date" at bounding box center [289, 170] width 148 height 18
type input "**********"
click at [326, 221] on input "currency" at bounding box center [289, 213] width 148 height 18
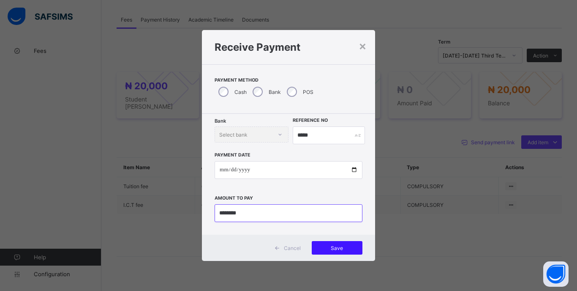
type input "********"
click at [359, 250] on div "Save" at bounding box center [337, 248] width 51 height 14
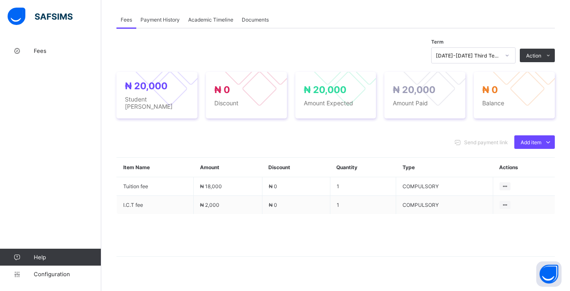
click at [510, 59] on icon at bounding box center [507, 55] width 5 height 8
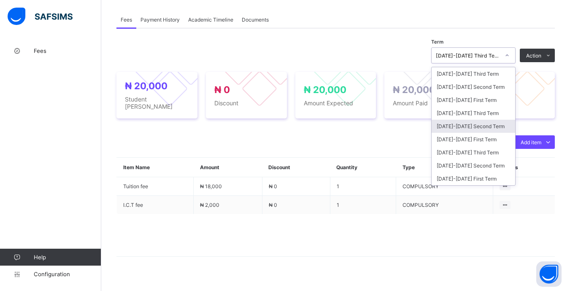
click at [496, 133] on div "[DATE]-[DATE] Second Term" at bounding box center [474, 126] width 84 height 13
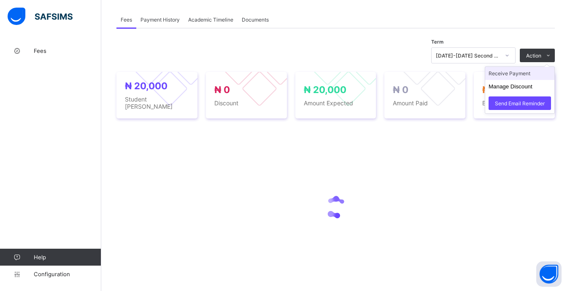
click at [525, 80] on li "Receive Payment" at bounding box center [520, 73] width 69 height 13
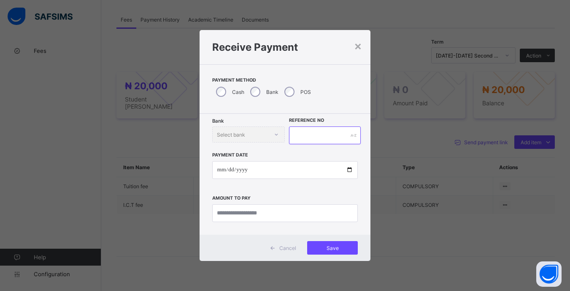
click at [329, 137] on input "text" at bounding box center [324, 135] width 71 height 18
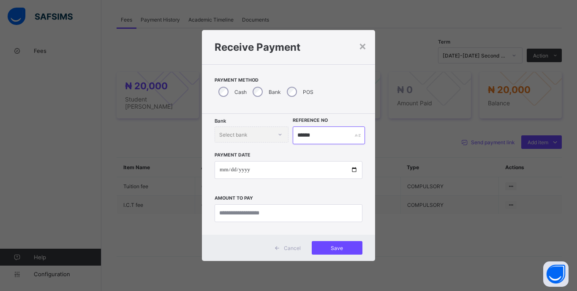
type input "******"
click at [224, 172] on input "date" at bounding box center [289, 170] width 148 height 18
type input "**********"
click at [337, 222] on input "currency" at bounding box center [289, 213] width 148 height 18
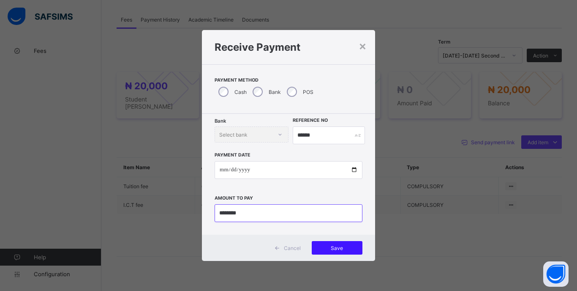
type input "********"
click at [355, 248] on span "Save" at bounding box center [337, 247] width 38 height 6
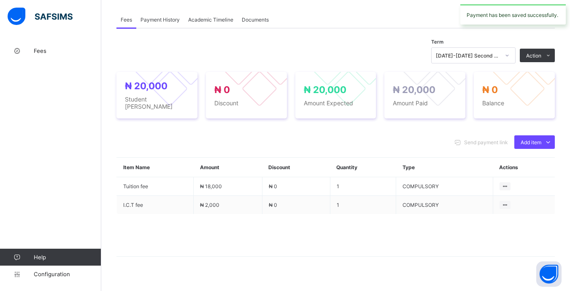
click at [500, 59] on div "[DATE]-[DATE] Second Term" at bounding box center [468, 55] width 64 height 6
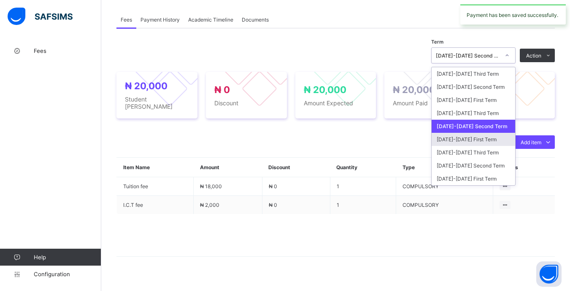
click at [483, 143] on div "[DATE]-[DATE] First Term" at bounding box center [474, 139] width 84 height 13
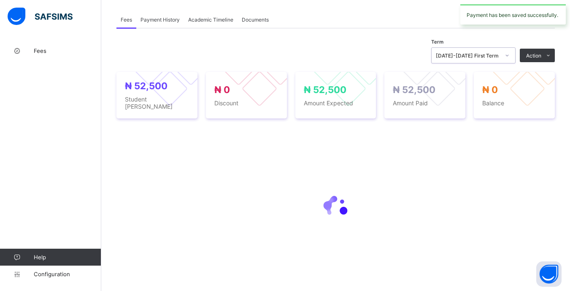
click at [500, 57] on div "[DATE]-[DATE] First Term" at bounding box center [468, 55] width 64 height 6
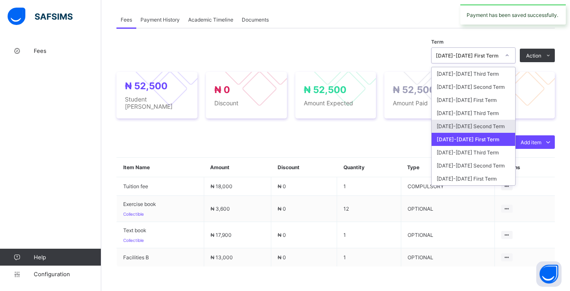
click at [486, 127] on div "[DATE]-[DATE] Second Term" at bounding box center [474, 126] width 84 height 13
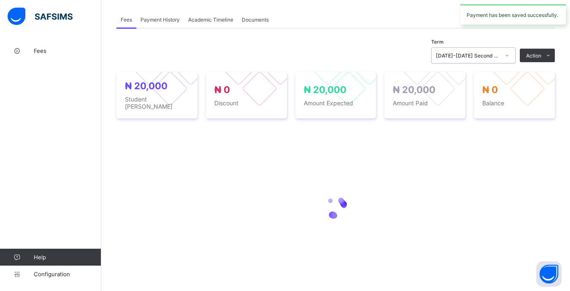
click at [500, 59] on div "[DATE]-[DATE] Second Term" at bounding box center [468, 55] width 64 height 6
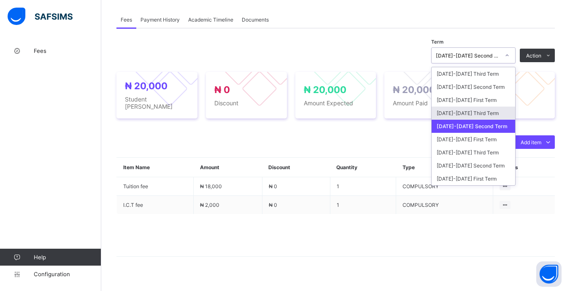
click at [489, 119] on div "[DATE]-[DATE] Third Term" at bounding box center [474, 112] width 84 height 13
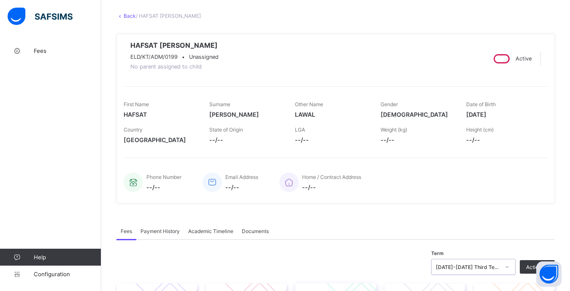
scroll to position [0, 0]
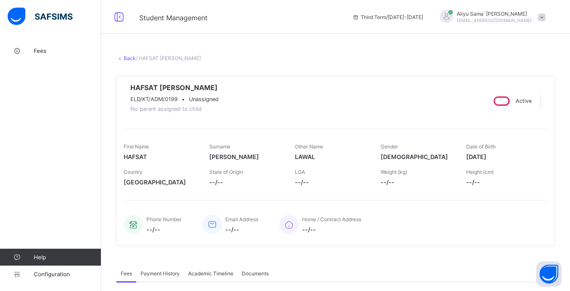
click at [122, 58] on icon at bounding box center [120, 58] width 7 height 6
click at [126, 60] on link "Back" at bounding box center [130, 58] width 12 height 6
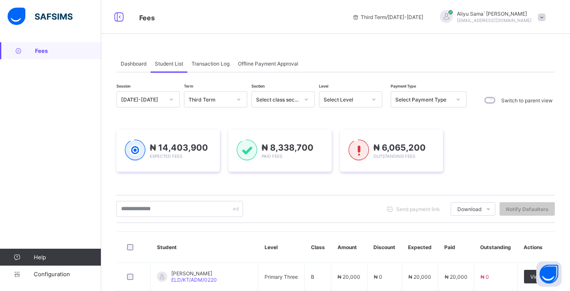
click at [377, 101] on div at bounding box center [374, 99] width 14 height 14
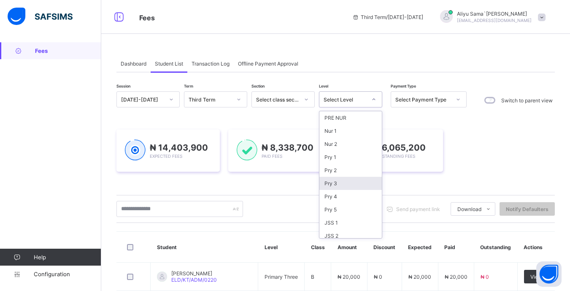
click at [349, 184] on div "Pry 3" at bounding box center [351, 183] width 62 height 13
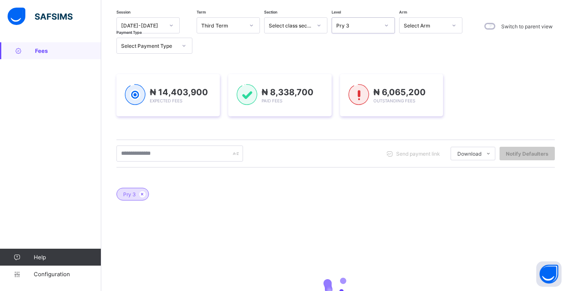
scroll to position [84, 0]
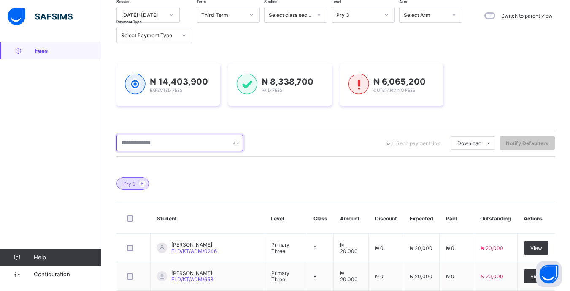
click at [168, 142] on input "text" at bounding box center [180, 143] width 127 height 16
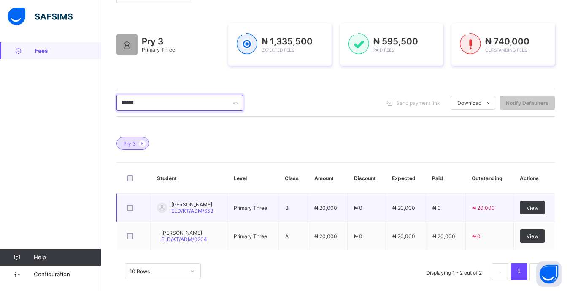
scroll to position [135, 0]
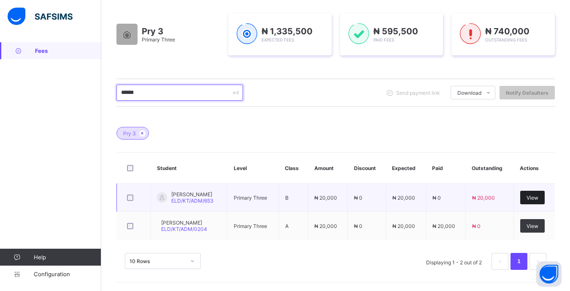
type input "******"
click at [530, 199] on div "View" at bounding box center [533, 197] width 24 height 14
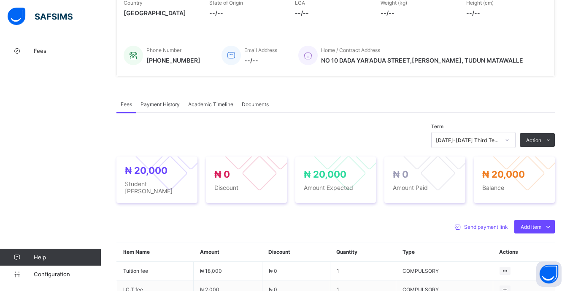
scroll to position [265, 0]
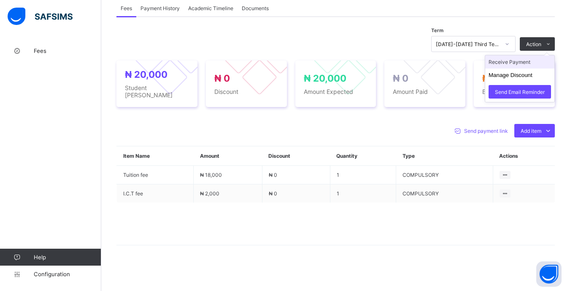
click at [531, 68] on li "Receive Payment" at bounding box center [520, 61] width 69 height 13
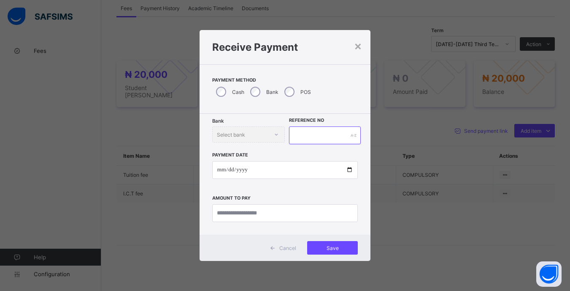
click at [323, 136] on input "text" at bounding box center [324, 135] width 71 height 18
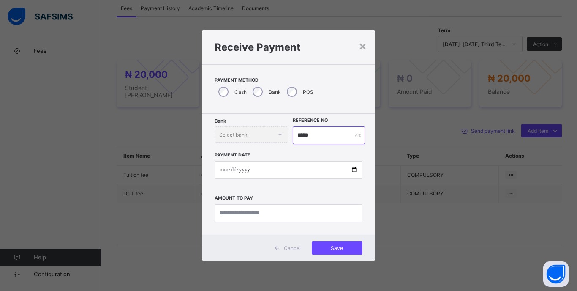
type input "*****"
click at [222, 172] on input "date" at bounding box center [289, 170] width 148 height 18
type input "**********"
click at [338, 215] on input "currency" at bounding box center [289, 213] width 148 height 18
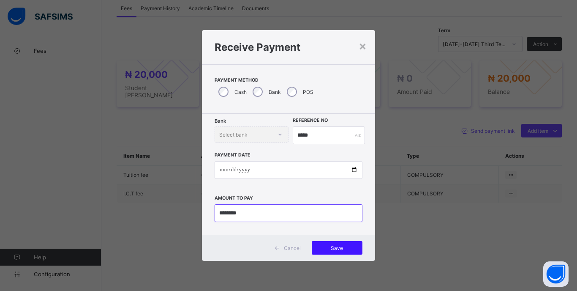
type input "********"
click at [355, 252] on div "Save" at bounding box center [337, 248] width 51 height 14
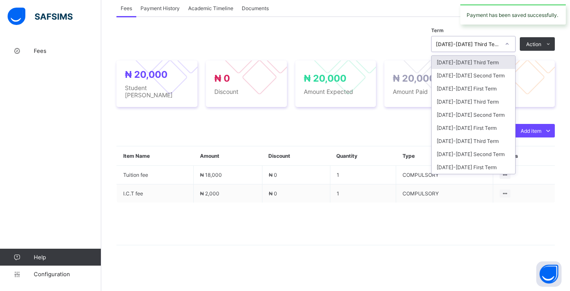
click at [507, 47] on div at bounding box center [507, 44] width 14 height 14
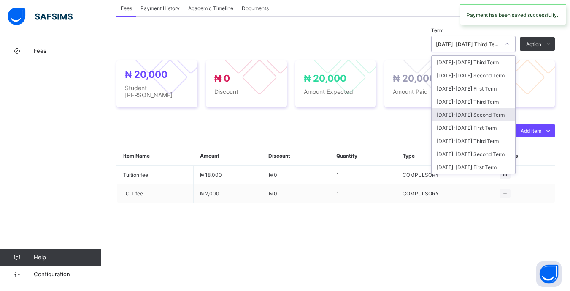
click at [495, 117] on div "[DATE]-[DATE] Second Term" at bounding box center [474, 114] width 84 height 13
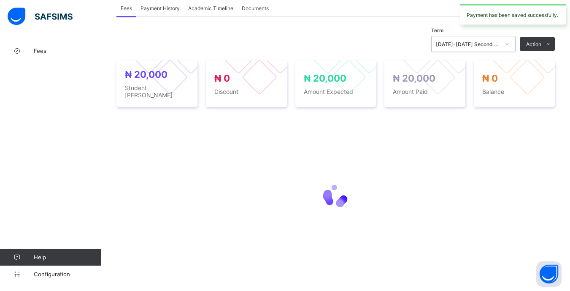
click at [515, 41] on div at bounding box center [507, 44] width 14 height 14
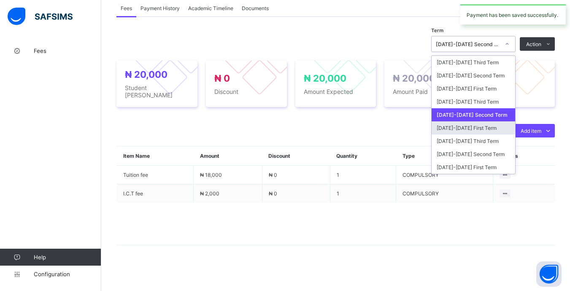
click at [493, 130] on div "[DATE]-[DATE] First Term" at bounding box center [474, 127] width 84 height 13
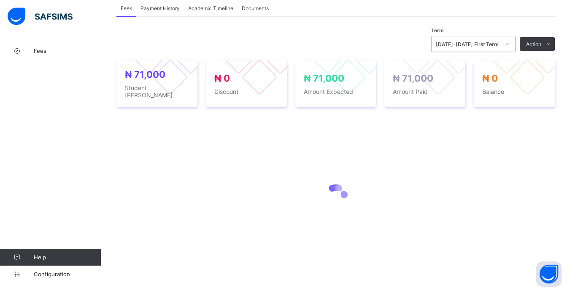
click at [500, 47] on div "[DATE]-[DATE] First Term" at bounding box center [468, 44] width 64 height 6
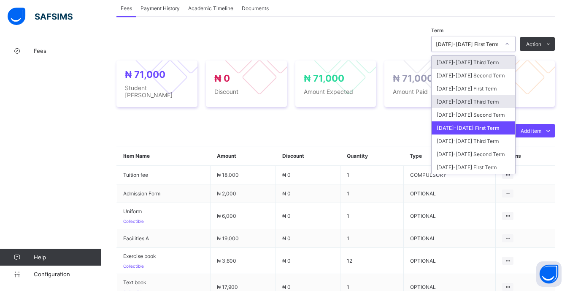
click at [497, 108] on div "[DATE]-[DATE] Third Term" at bounding box center [474, 101] width 84 height 13
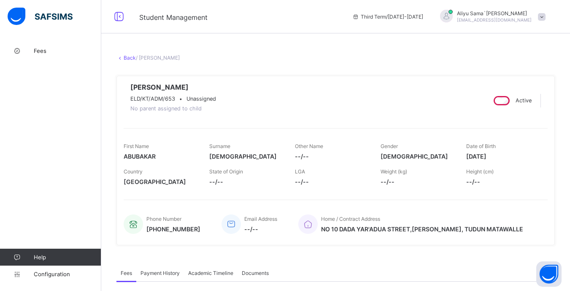
scroll to position [0, 0]
click at [128, 57] on link "Back" at bounding box center [130, 58] width 12 height 6
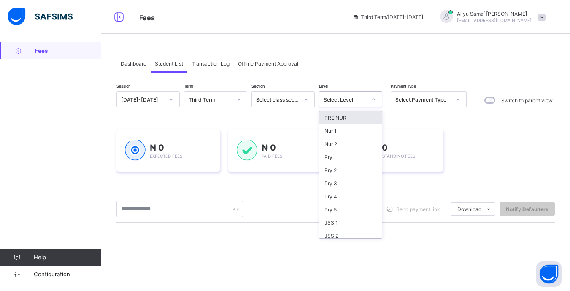
click at [380, 101] on div at bounding box center [374, 99] width 14 height 14
drag, startPoint x: 344, startPoint y: 185, endPoint x: 346, endPoint y: 177, distance: 8.7
click at [344, 185] on div "Pry 3" at bounding box center [351, 183] width 62 height 13
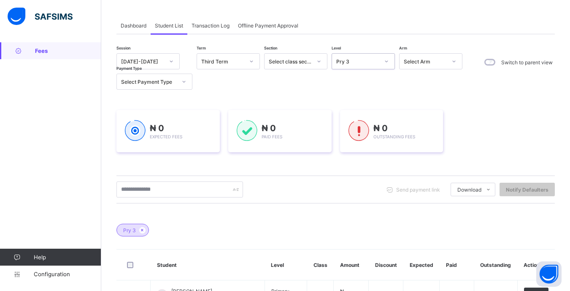
scroll to position [84, 0]
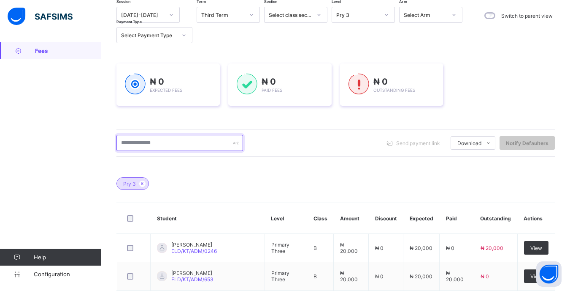
click at [165, 144] on input "text" at bounding box center [180, 143] width 127 height 16
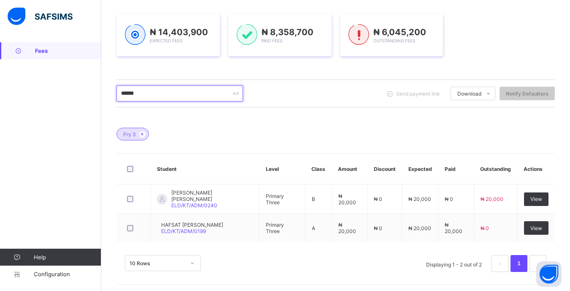
scroll to position [135, 0]
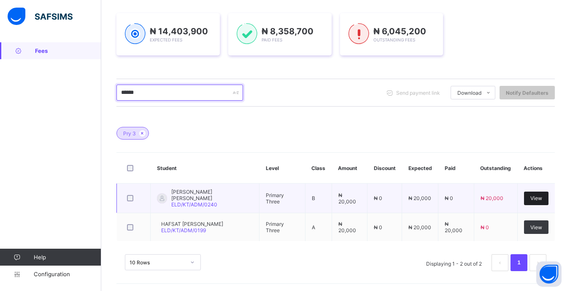
type input "******"
click at [535, 201] on div "View" at bounding box center [536, 198] width 24 height 14
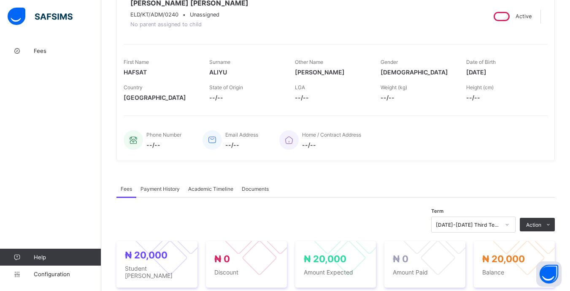
scroll to position [211, 0]
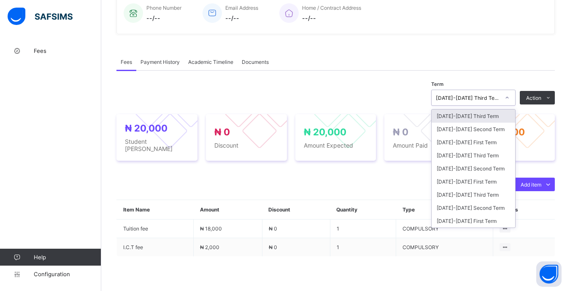
click at [509, 98] on icon at bounding box center [507, 98] width 3 height 2
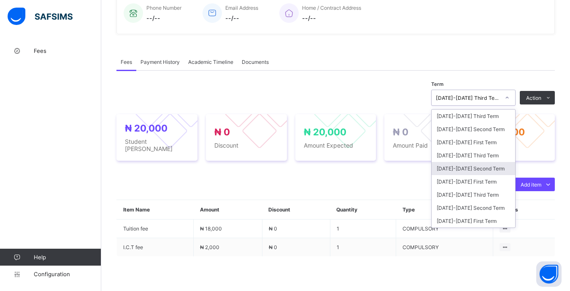
click at [497, 168] on div "[DATE]-[DATE] Second Term" at bounding box center [474, 168] width 84 height 13
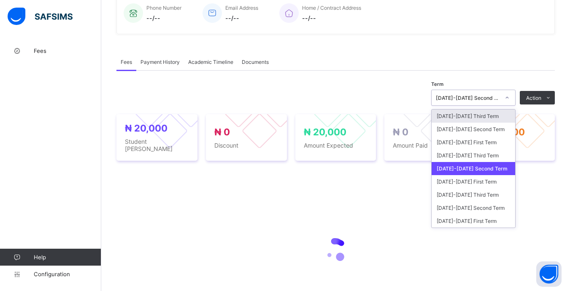
click at [510, 99] on icon at bounding box center [507, 97] width 5 height 8
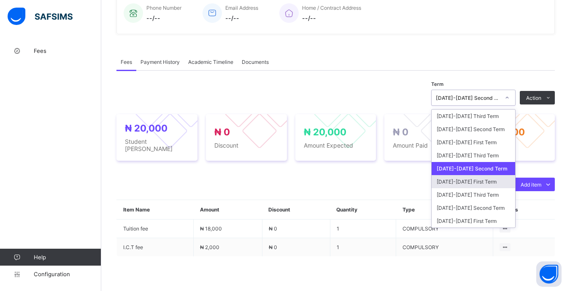
click at [499, 182] on div "[DATE]-[DATE] First Term" at bounding box center [474, 181] width 84 height 13
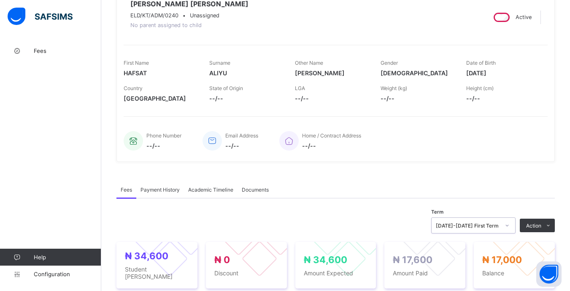
scroll to position [0, 0]
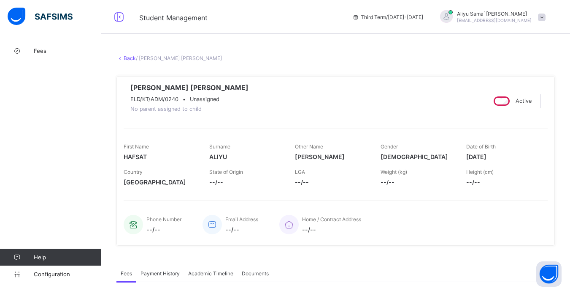
click at [127, 60] on link "Back" at bounding box center [130, 58] width 12 height 6
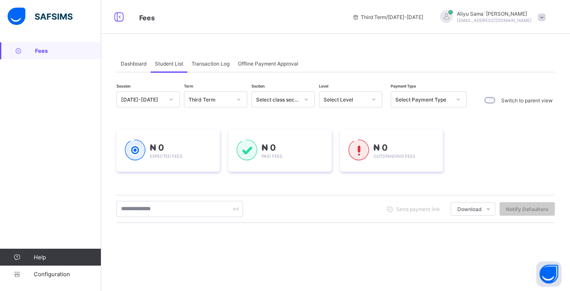
click at [357, 99] on div "Select Level" at bounding box center [345, 99] width 43 height 6
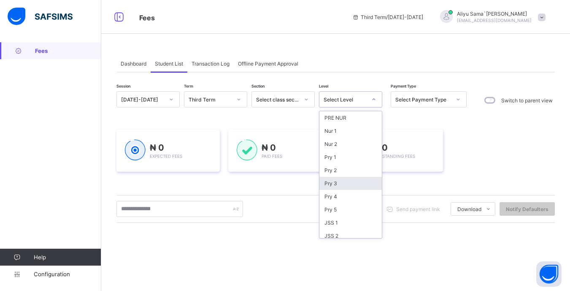
click at [358, 179] on div "Pry 3" at bounding box center [351, 183] width 62 height 13
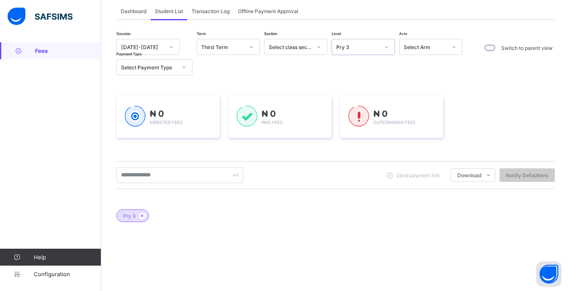
scroll to position [84, 0]
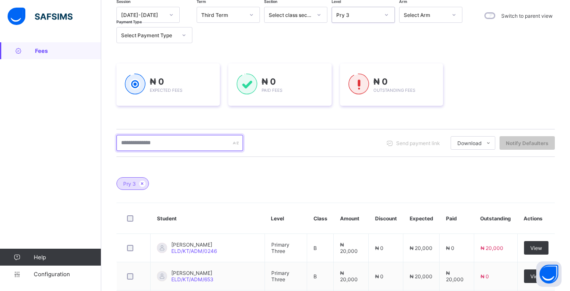
click at [182, 145] on input "text" at bounding box center [180, 143] width 127 height 16
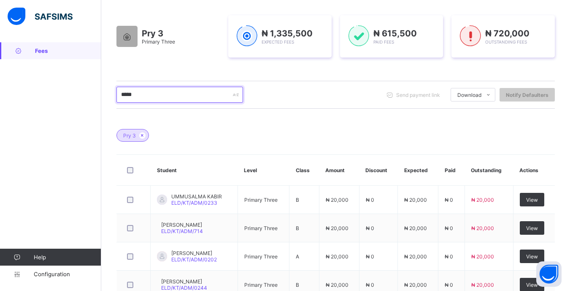
scroll to position [191, 0]
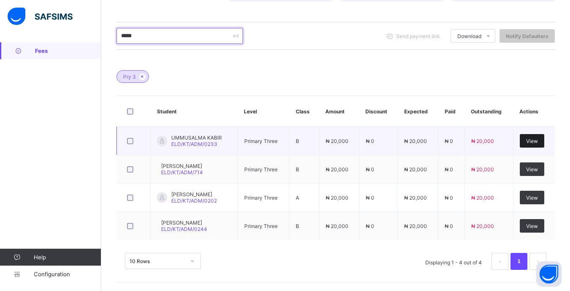
type input "*****"
click at [536, 142] on span "View" at bounding box center [533, 141] width 12 height 6
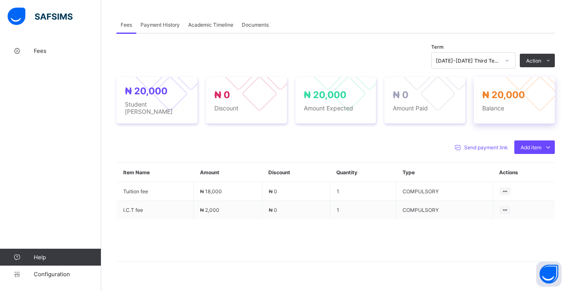
scroll to position [253, 0]
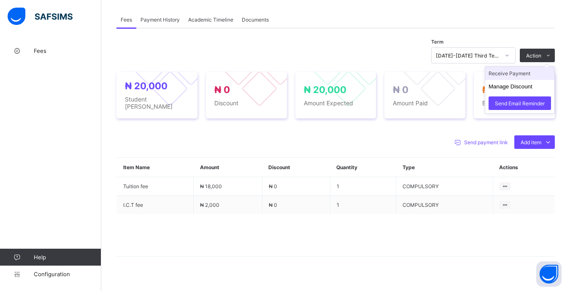
click at [526, 80] on li "Receive Payment" at bounding box center [520, 73] width 69 height 13
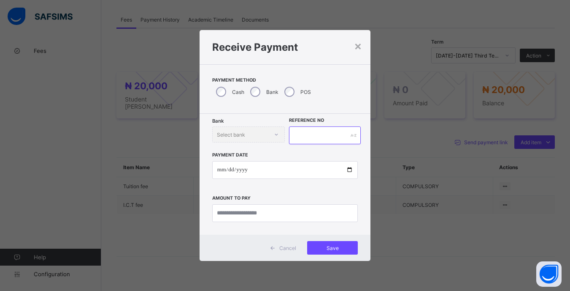
click at [327, 135] on input "text" at bounding box center [324, 135] width 71 height 18
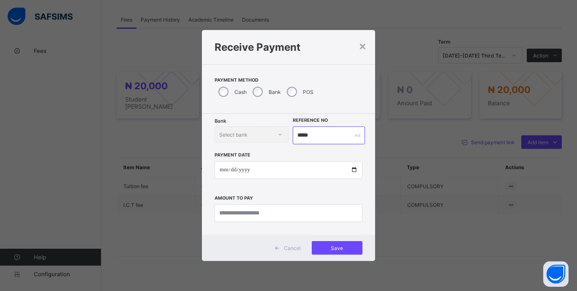
type input "*****"
click at [220, 168] on input "date" at bounding box center [289, 170] width 148 height 18
type input "**********"
click at [345, 215] on input "currency" at bounding box center [289, 213] width 148 height 18
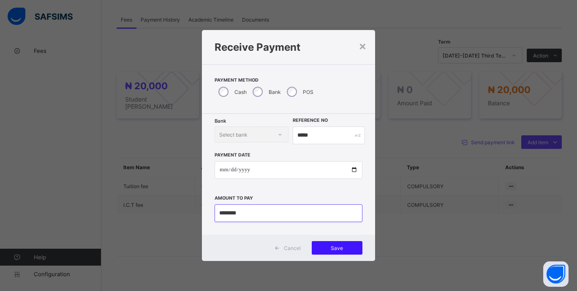
type input "********"
click at [354, 250] on span "Save" at bounding box center [337, 247] width 38 height 6
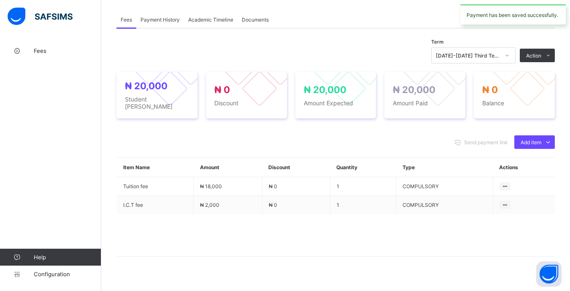
click at [499, 59] on div "[DATE]-[DATE] Third Term" at bounding box center [468, 55] width 64 height 6
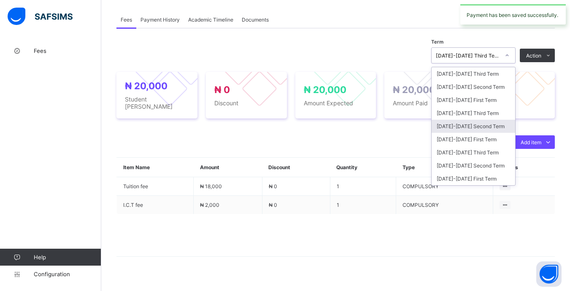
click at [496, 127] on div "[DATE]-[DATE] Second Term" at bounding box center [474, 126] width 84 height 13
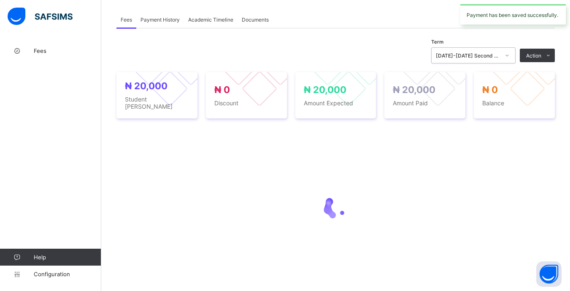
click at [508, 60] on div at bounding box center [507, 56] width 14 height 14
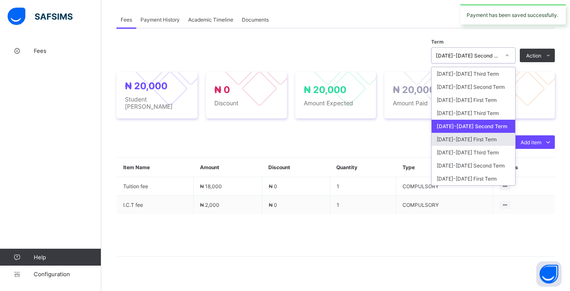
click at [481, 146] on div "[DATE]-[DATE] First Term" at bounding box center [474, 139] width 84 height 13
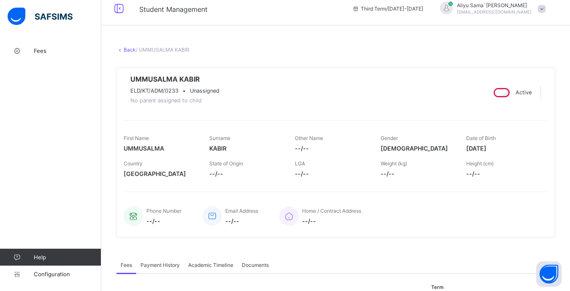
scroll to position [0, 0]
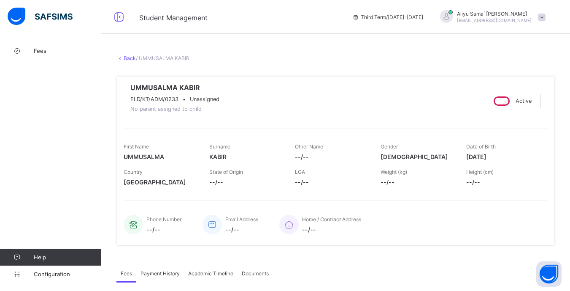
click at [130, 58] on link "Back" at bounding box center [130, 58] width 12 height 6
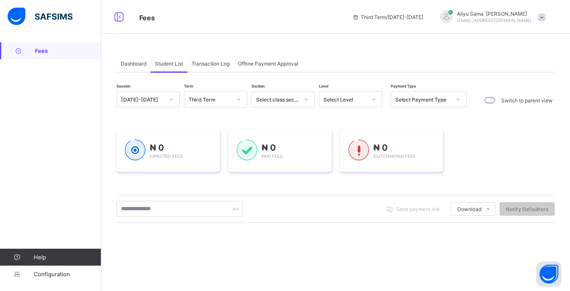
click at [365, 95] on div "Select Level" at bounding box center [343, 99] width 46 height 12
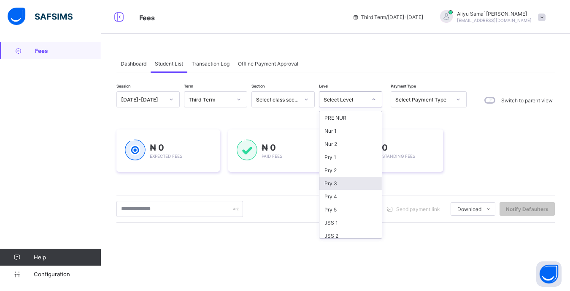
click at [336, 181] on div "Pry 3" at bounding box center [351, 183] width 62 height 13
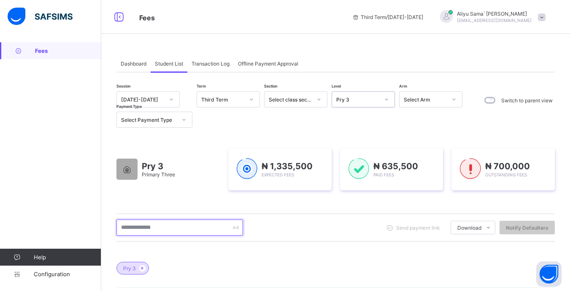
click at [202, 228] on input "text" at bounding box center [180, 227] width 127 height 16
click at [202, 225] on input "text" at bounding box center [180, 227] width 127 height 16
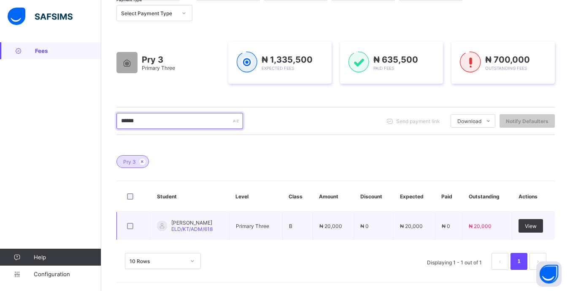
scroll to position [106, 0]
type input "******"
click at [531, 221] on div "View" at bounding box center [531, 226] width 24 height 14
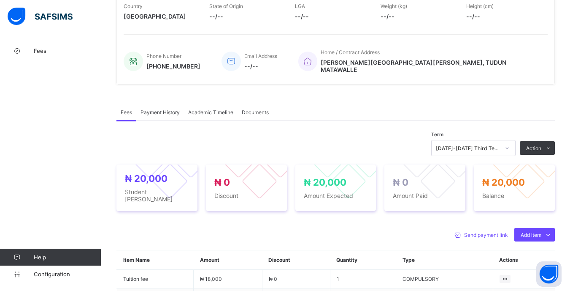
scroll to position [211, 0]
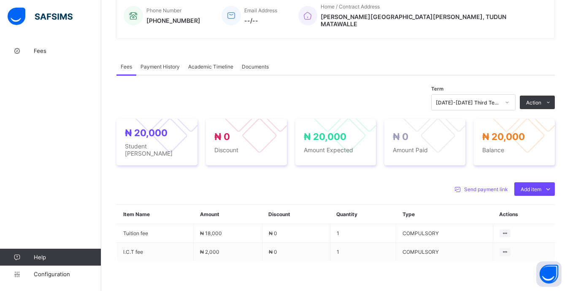
click at [510, 102] on icon at bounding box center [507, 102] width 5 height 8
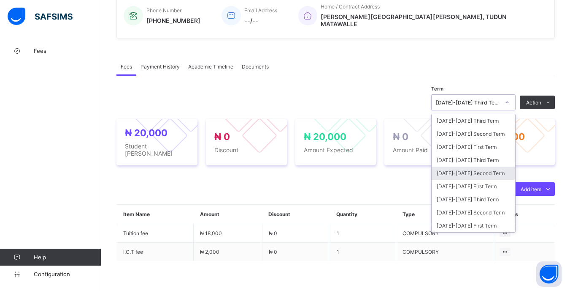
click at [498, 169] on div "[DATE]-[DATE] Second Term" at bounding box center [474, 172] width 84 height 13
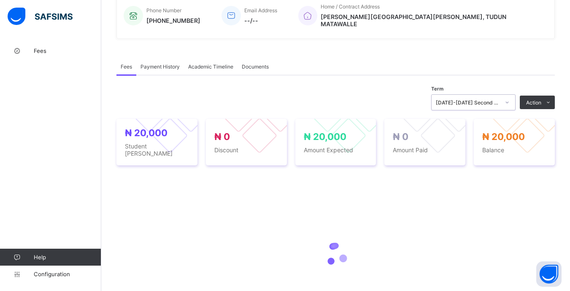
click at [500, 102] on div "[DATE]-[DATE] Second Term" at bounding box center [468, 102] width 64 height 6
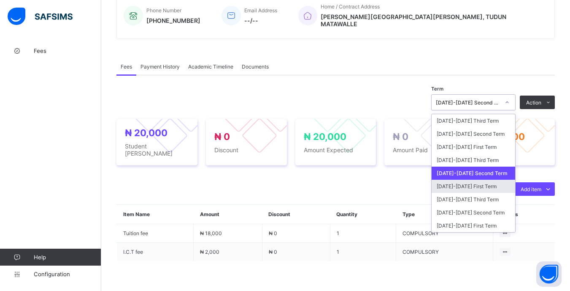
click at [506, 183] on div "[DATE]-[DATE] First Term" at bounding box center [474, 185] width 84 height 13
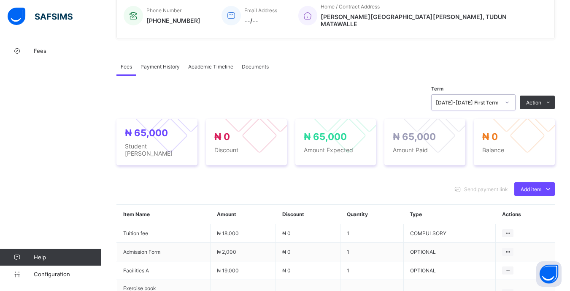
scroll to position [0, 0]
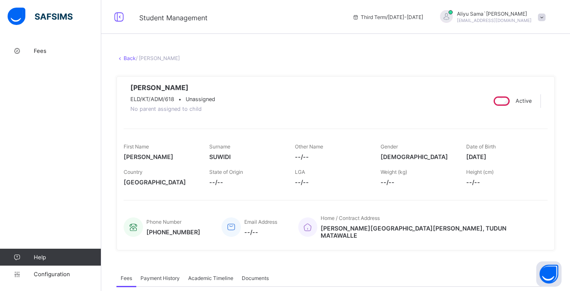
click at [129, 57] on link "Back" at bounding box center [130, 58] width 12 height 6
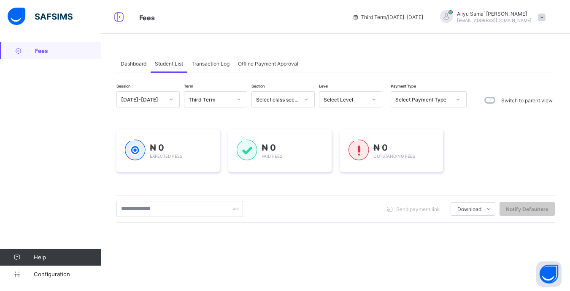
click at [355, 99] on div "Select Level" at bounding box center [345, 99] width 43 height 6
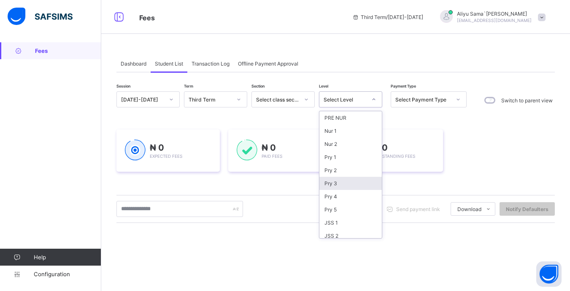
click at [358, 182] on div "Pry 3" at bounding box center [351, 183] width 62 height 13
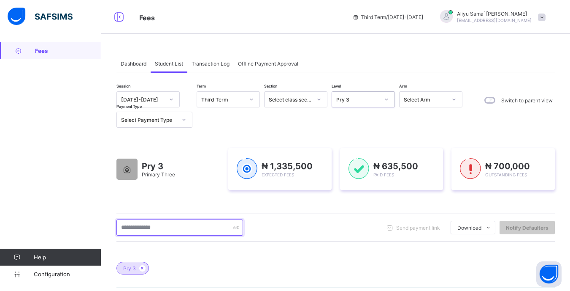
click at [203, 230] on input "text" at bounding box center [180, 227] width 127 height 16
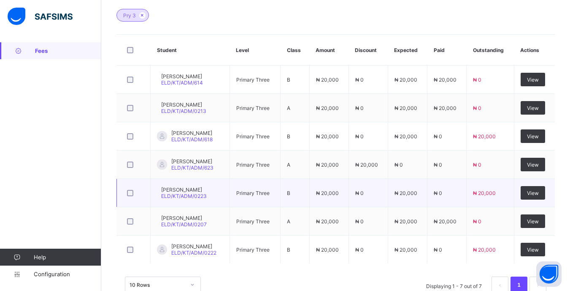
scroll to position [253, 0]
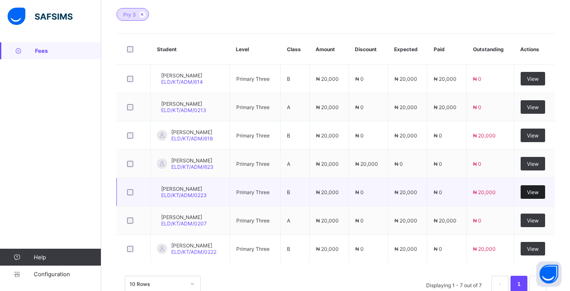
type input "****"
click at [539, 192] on span "View" at bounding box center [533, 192] width 12 height 6
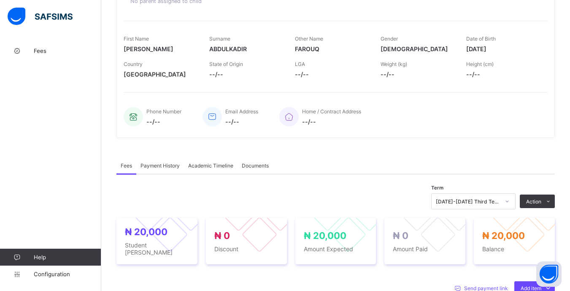
scroll to position [169, 0]
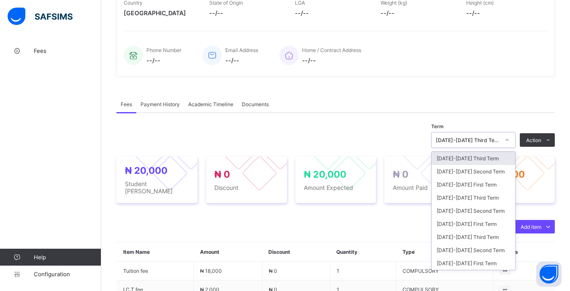
click at [500, 143] on div "[DATE]-[DATE] Third Term" at bounding box center [468, 140] width 64 height 6
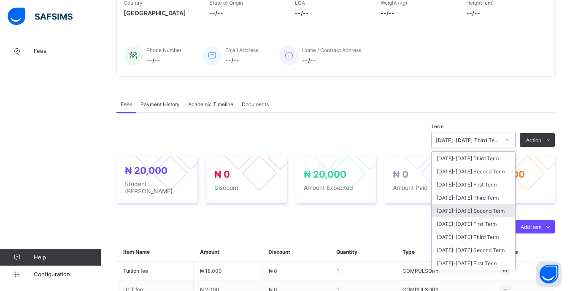
click at [487, 217] on div "[DATE]-[DATE] Second Term" at bounding box center [474, 210] width 84 height 13
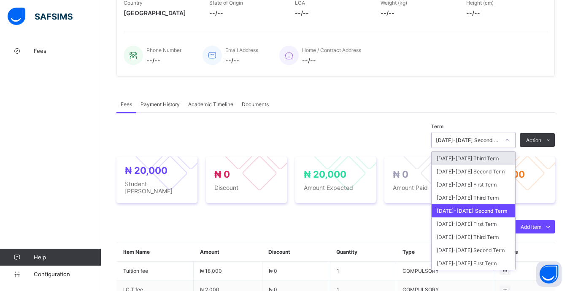
click at [506, 145] on div at bounding box center [508, 139] width 16 height 15
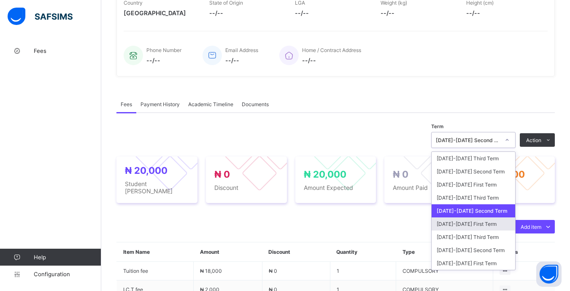
click at [508, 220] on div "[DATE]-[DATE] First Term" at bounding box center [474, 223] width 84 height 13
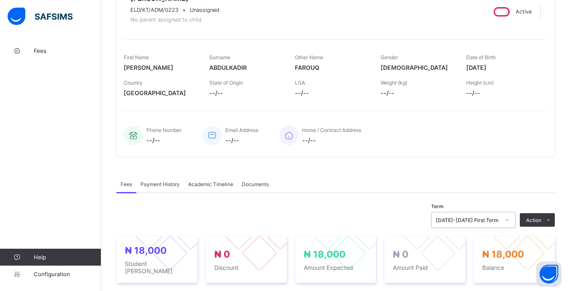
scroll to position [0, 0]
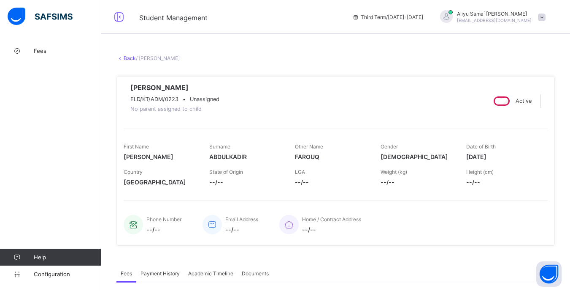
click at [131, 58] on link "Back" at bounding box center [130, 58] width 12 height 6
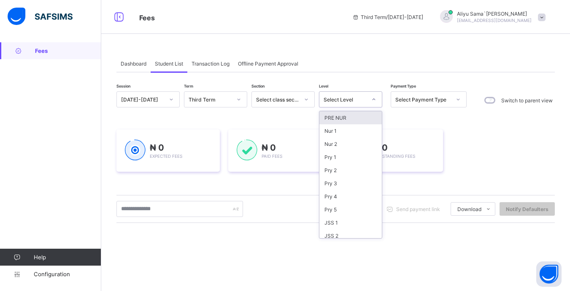
click at [369, 96] on div at bounding box center [374, 99] width 14 height 14
click at [342, 182] on div "Pry 3" at bounding box center [351, 183] width 62 height 13
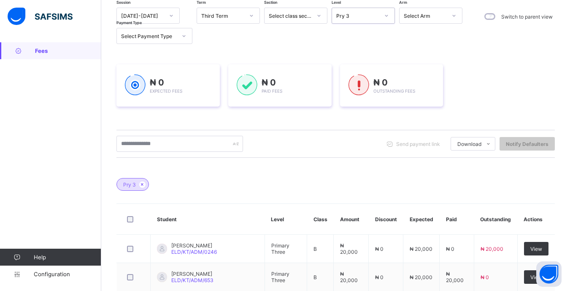
scroll to position [84, 0]
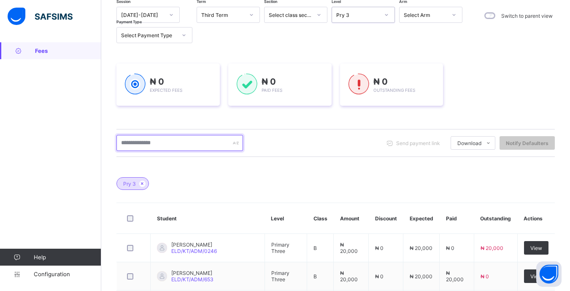
click at [177, 136] on input "text" at bounding box center [180, 143] width 127 height 16
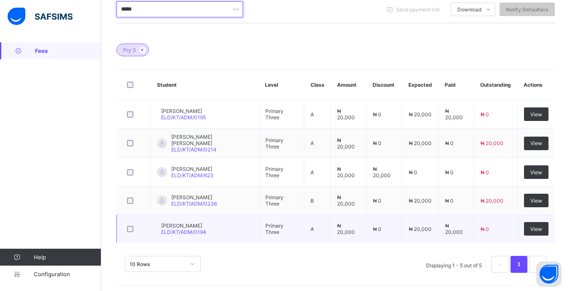
scroll to position [220, 0]
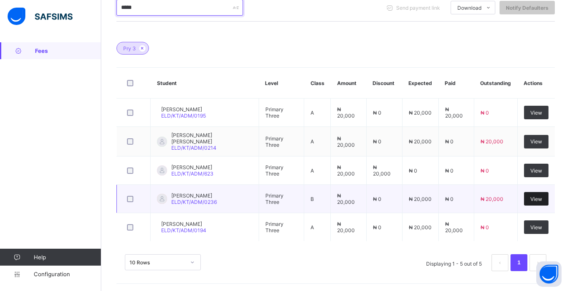
type input "*****"
click at [538, 200] on span "View" at bounding box center [537, 199] width 12 height 6
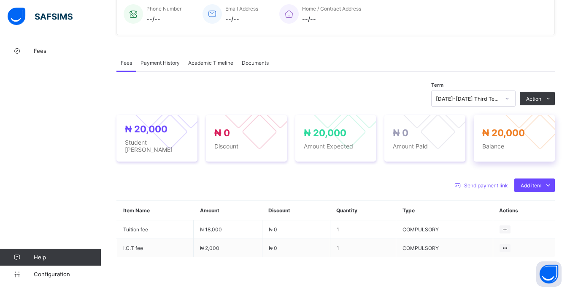
scroll to position [211, 0]
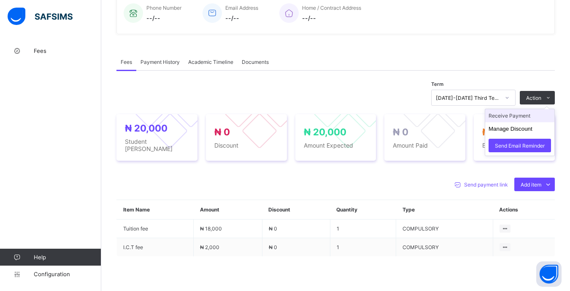
click at [533, 122] on li "Receive Payment" at bounding box center [520, 115] width 69 height 13
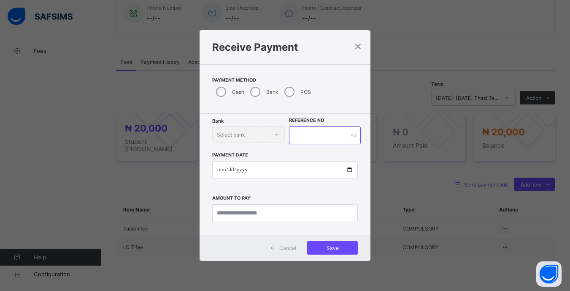
click at [328, 135] on input "text" at bounding box center [324, 135] width 71 height 18
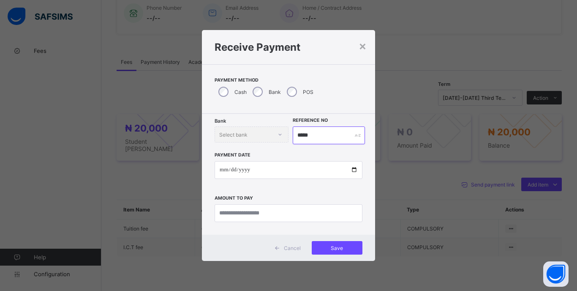
type input "*****"
click at [220, 173] on input "date" at bounding box center [289, 170] width 148 height 18
type input "**********"
click at [293, 204] on input "currency" at bounding box center [289, 213] width 148 height 18
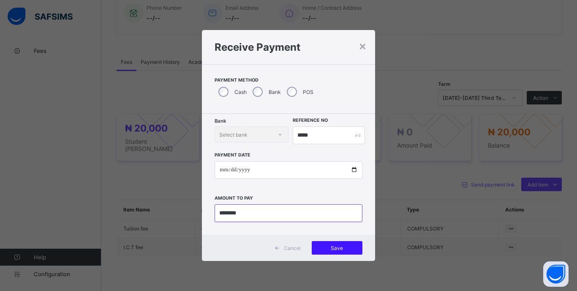
type input "********"
click at [341, 250] on span "Save" at bounding box center [337, 247] width 38 height 6
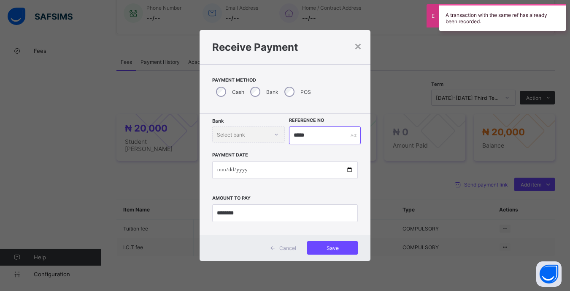
click at [332, 136] on input "*****" at bounding box center [324, 135] width 71 height 18
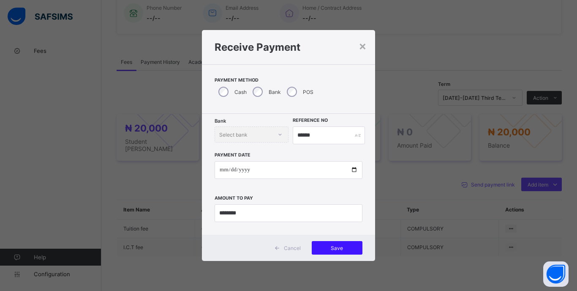
click at [333, 248] on span "Save" at bounding box center [337, 247] width 38 height 6
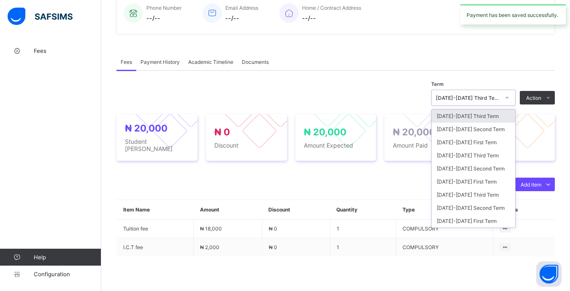
click at [508, 104] on div at bounding box center [507, 98] width 14 height 14
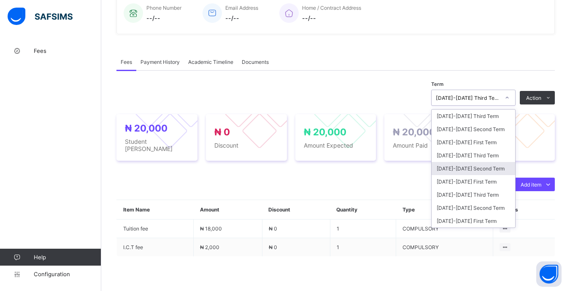
click at [491, 169] on div "[DATE]-[DATE] Second Term" at bounding box center [474, 168] width 84 height 13
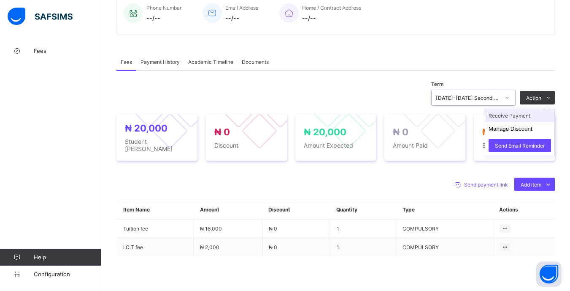
click at [526, 120] on li "Receive Payment" at bounding box center [520, 115] width 69 height 13
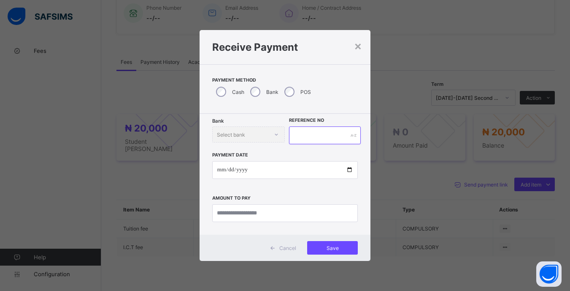
click at [305, 140] on input "text" at bounding box center [324, 135] width 71 height 18
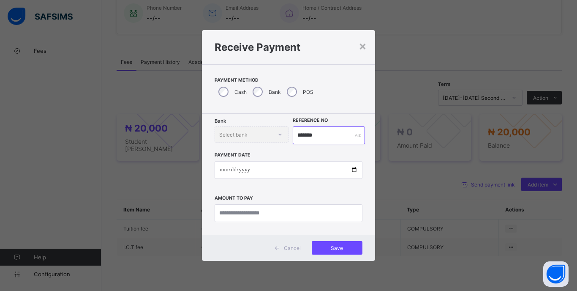
type input "*******"
click at [224, 172] on input "date" at bounding box center [289, 170] width 148 height 18
type input "**********"
click at [309, 214] on input "currency" at bounding box center [289, 213] width 148 height 18
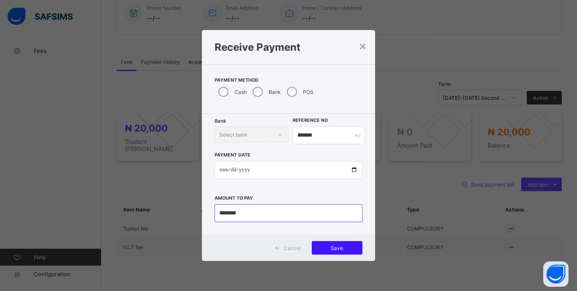
type input "********"
click at [350, 250] on span "Save" at bounding box center [337, 247] width 38 height 6
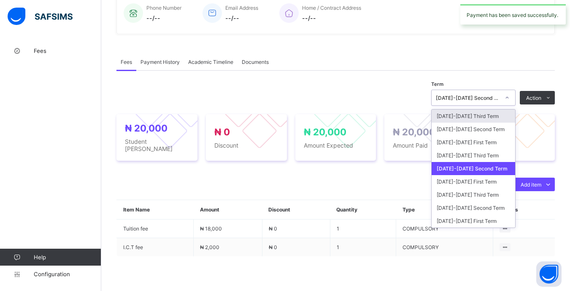
click at [510, 102] on icon at bounding box center [507, 97] width 5 height 8
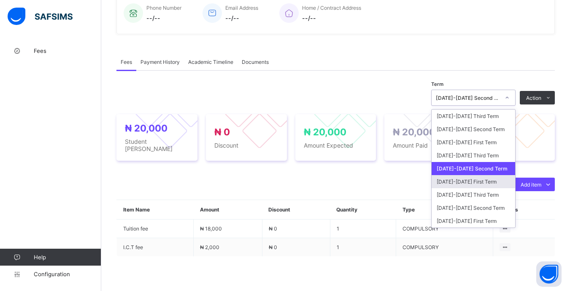
click at [490, 183] on div "[DATE]-[DATE] First Term" at bounding box center [474, 181] width 84 height 13
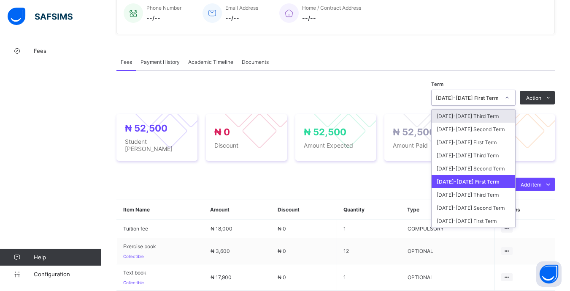
click at [500, 101] on div "[DATE]-[DATE] First Term" at bounding box center [468, 98] width 64 height 6
click at [489, 158] on div "[DATE]-[DATE] Third Term" at bounding box center [474, 155] width 84 height 13
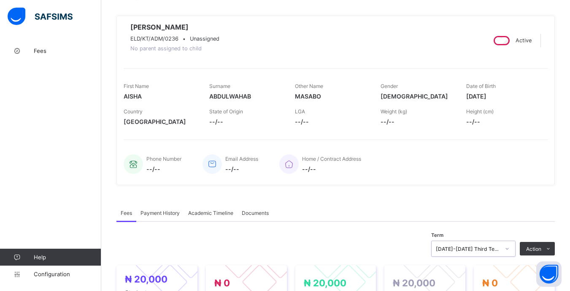
scroll to position [0, 0]
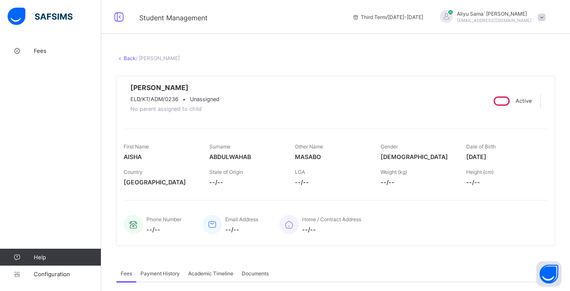
click at [124, 58] on link "Back" at bounding box center [130, 58] width 12 height 6
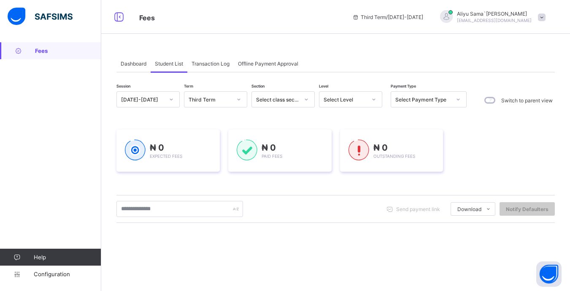
click at [367, 99] on div at bounding box center [374, 99] width 14 height 14
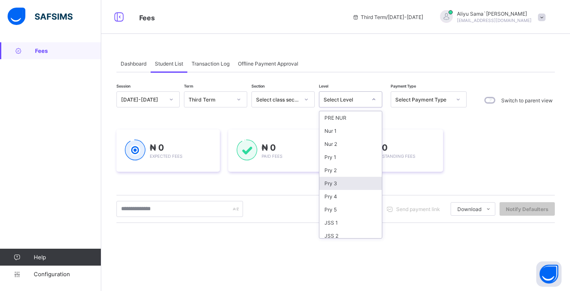
click at [345, 185] on div "Pry 3" at bounding box center [351, 183] width 62 height 13
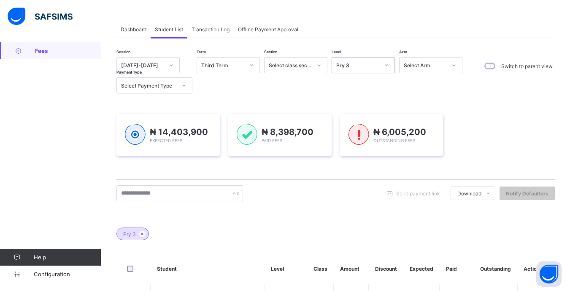
scroll to position [84, 0]
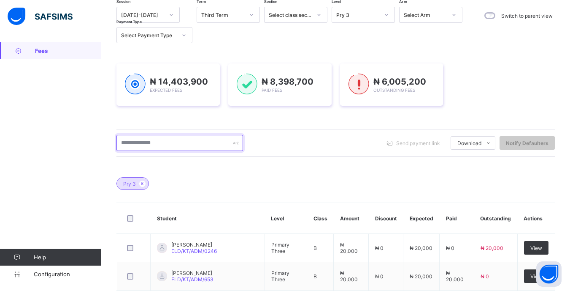
click at [204, 143] on input "text" at bounding box center [180, 143] width 127 height 16
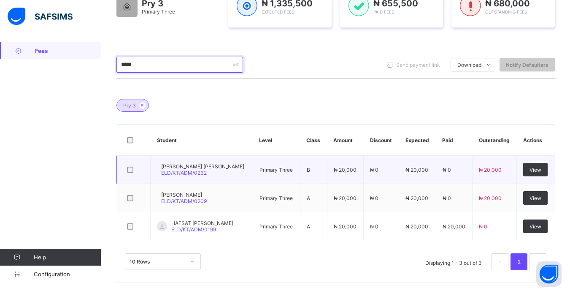
scroll to position [163, 0]
type input "*****"
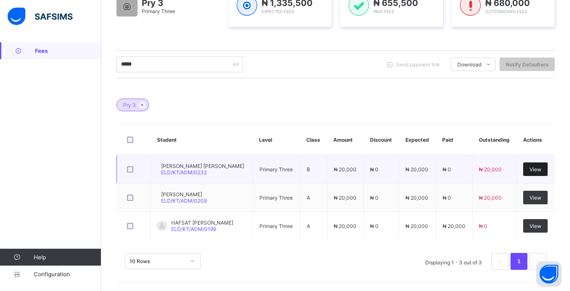
click at [542, 167] on span "View" at bounding box center [536, 169] width 12 height 6
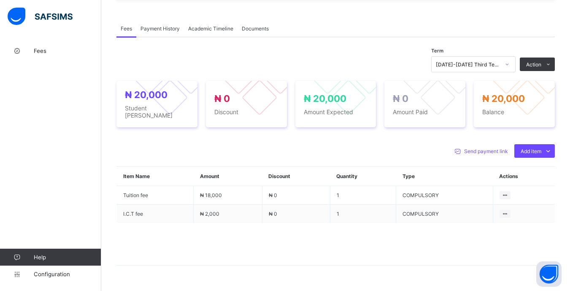
scroll to position [265, 0]
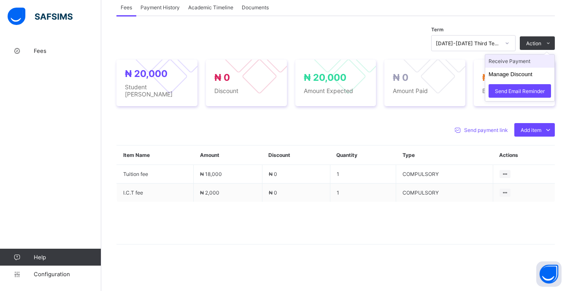
click at [533, 67] on li "Receive Payment" at bounding box center [520, 60] width 69 height 13
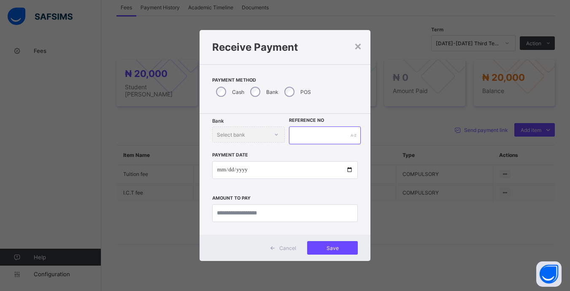
click at [336, 136] on input "text" at bounding box center [324, 135] width 71 height 18
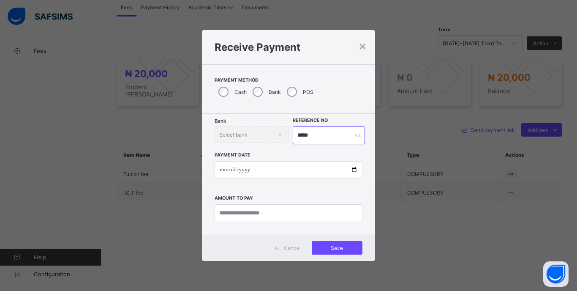
type input "*****"
click at [222, 167] on input "date" at bounding box center [289, 170] width 148 height 18
type input "**********"
click at [313, 215] on input "currency" at bounding box center [289, 213] width 148 height 18
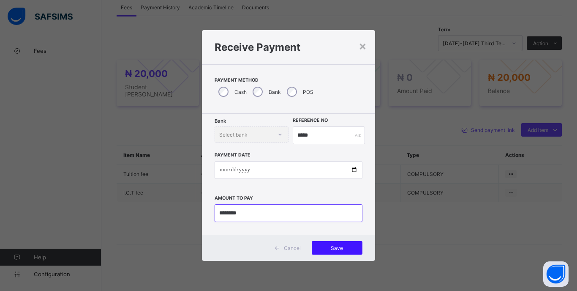
type input "********"
click at [349, 247] on span "Save" at bounding box center [337, 247] width 38 height 6
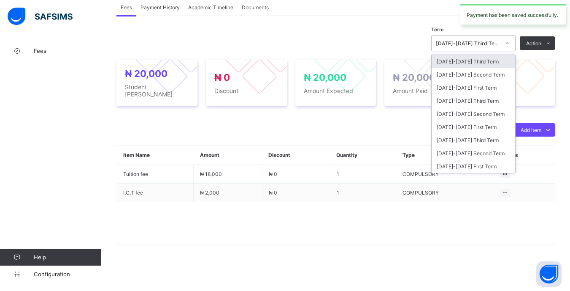
click at [510, 47] on icon at bounding box center [507, 43] width 5 height 8
click at [492, 118] on div "[DATE]-[DATE] Second Term" at bounding box center [474, 113] width 84 height 13
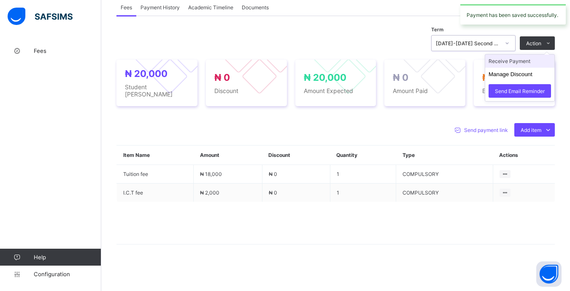
click at [520, 68] on li "Receive Payment" at bounding box center [520, 60] width 69 height 13
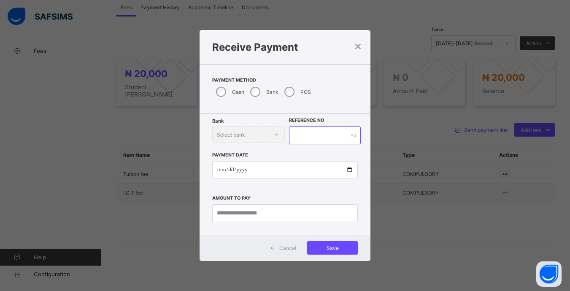
click at [323, 144] on input "text" at bounding box center [324, 135] width 71 height 18
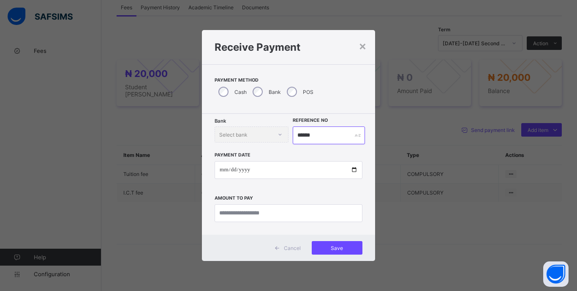
type input "******"
click at [225, 168] on input "date" at bounding box center [289, 170] width 148 height 18
type input "**********"
click at [325, 215] on input "currency" at bounding box center [289, 213] width 148 height 18
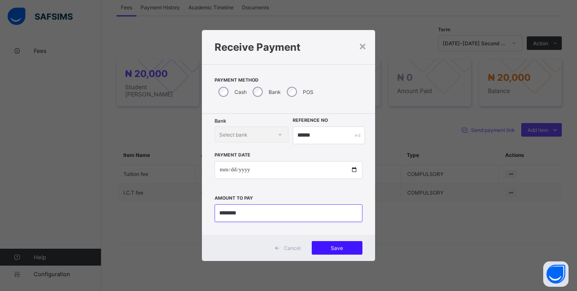
type input "********"
click at [348, 254] on div "Save" at bounding box center [337, 248] width 51 height 14
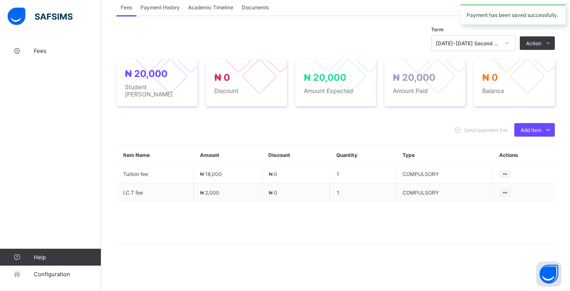
click at [507, 50] on div at bounding box center [507, 43] width 14 height 14
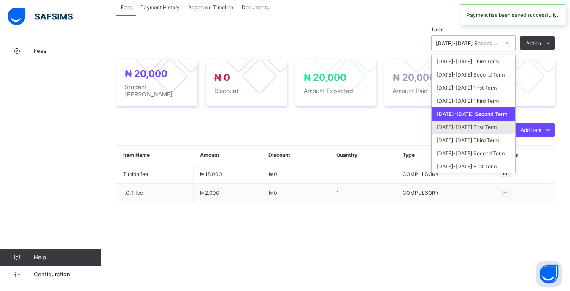
click at [495, 128] on div "[DATE]-[DATE] First Term" at bounding box center [474, 126] width 84 height 13
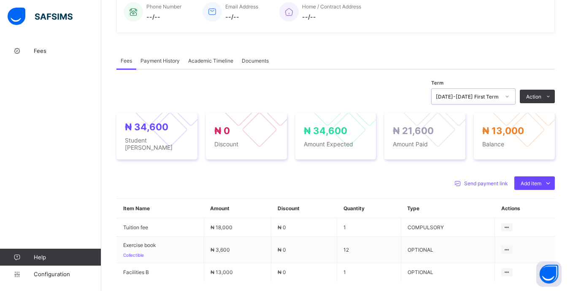
scroll to position [54, 0]
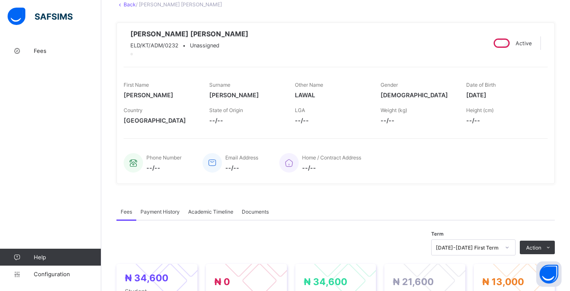
click at [129, 7] on link "Back" at bounding box center [130, 4] width 12 height 6
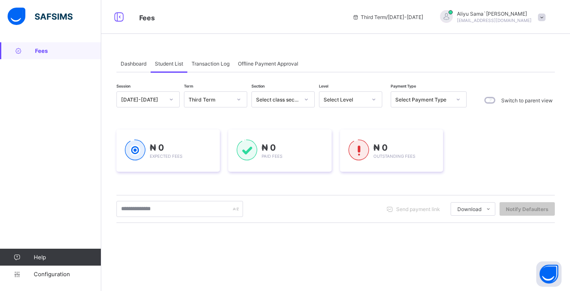
click at [361, 100] on div "Select Level" at bounding box center [345, 99] width 43 height 6
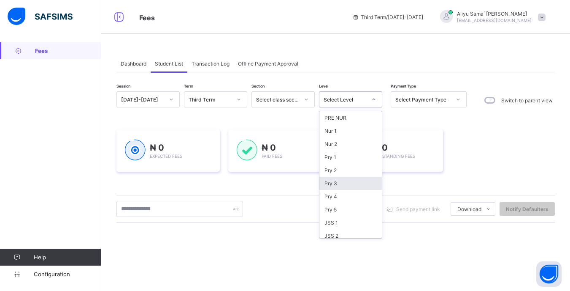
click at [339, 185] on div "Pry 3" at bounding box center [351, 183] width 62 height 13
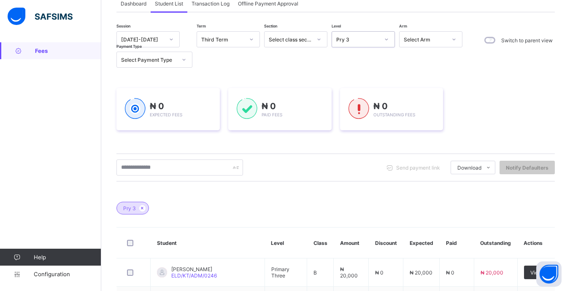
scroll to position [127, 0]
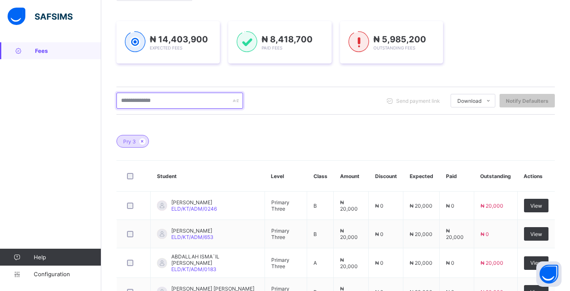
click at [201, 96] on input "text" at bounding box center [180, 100] width 127 height 16
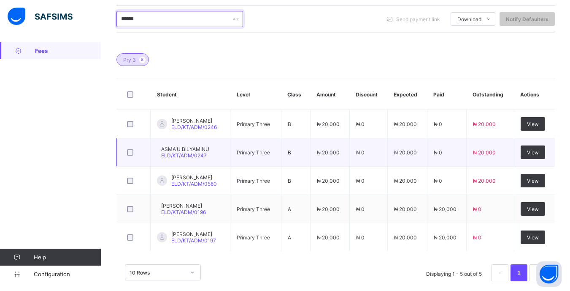
scroll to position [211, 0]
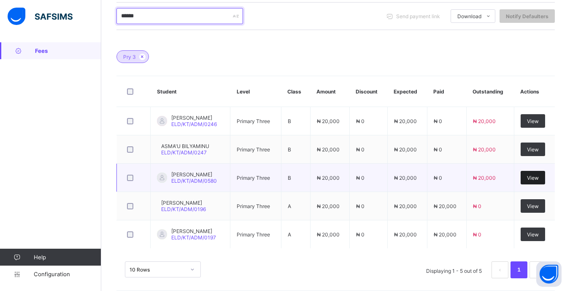
type input "******"
click at [539, 180] on span "View" at bounding box center [533, 177] width 12 height 6
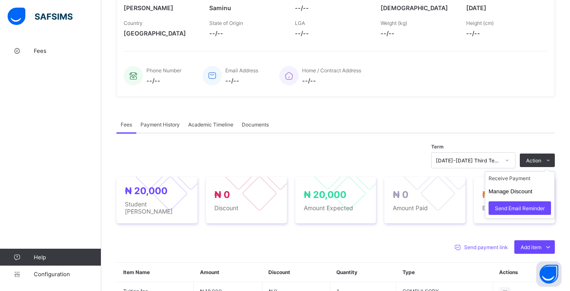
scroll to position [211, 0]
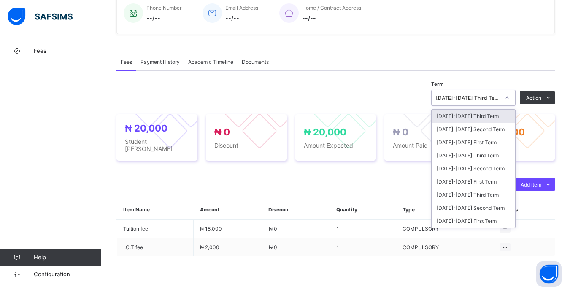
click at [515, 99] on div at bounding box center [507, 98] width 14 height 14
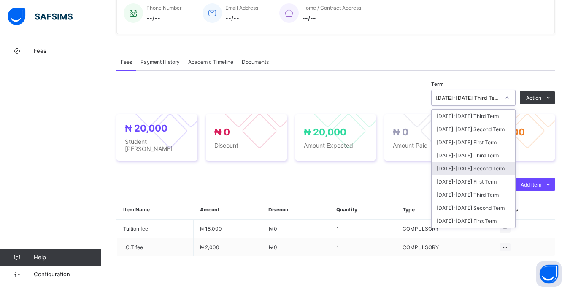
click at [494, 170] on div "[DATE]-[DATE] Second Term" at bounding box center [474, 168] width 84 height 13
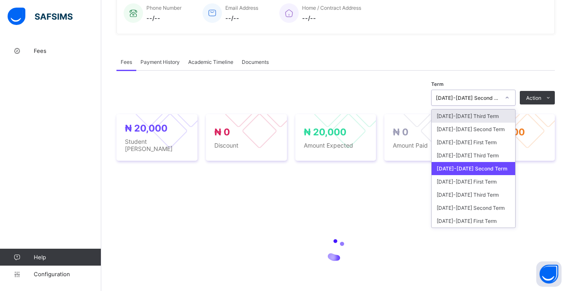
click at [508, 100] on div at bounding box center [507, 98] width 14 height 14
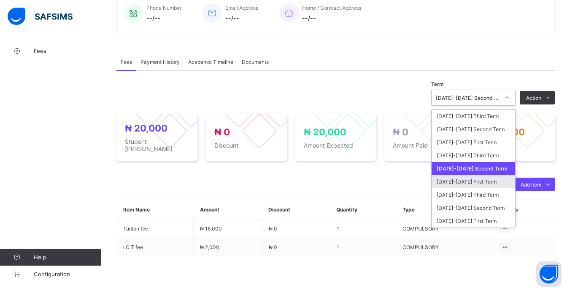
click at [492, 179] on div "[DATE]-[DATE] First Term" at bounding box center [474, 181] width 84 height 13
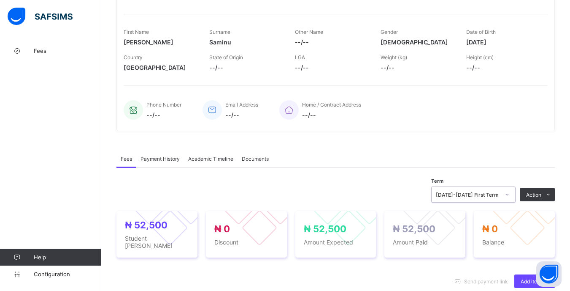
scroll to position [0, 0]
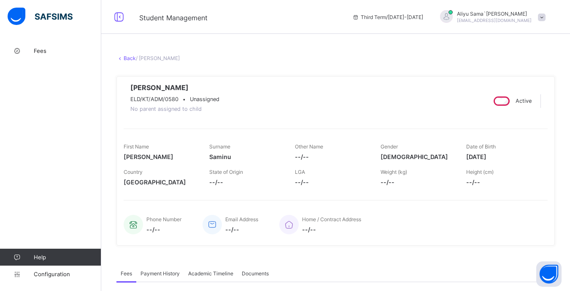
click at [125, 57] on link "Back" at bounding box center [130, 58] width 12 height 6
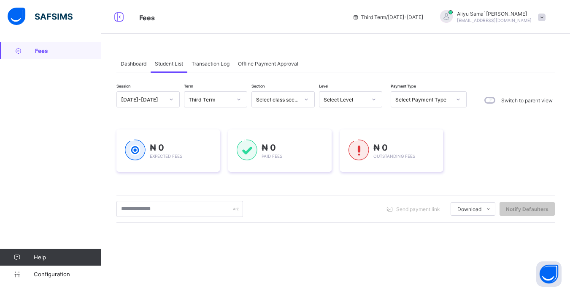
click at [351, 99] on div "Select Level" at bounding box center [345, 99] width 43 height 6
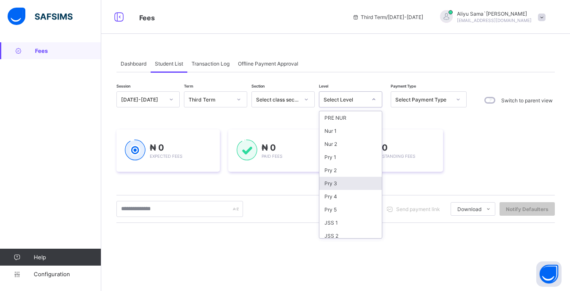
click at [350, 180] on div "Pry 3" at bounding box center [351, 183] width 62 height 13
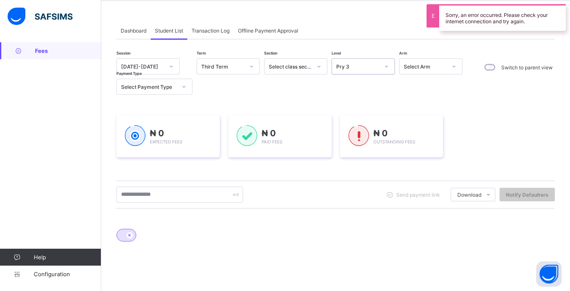
scroll to position [84, 0]
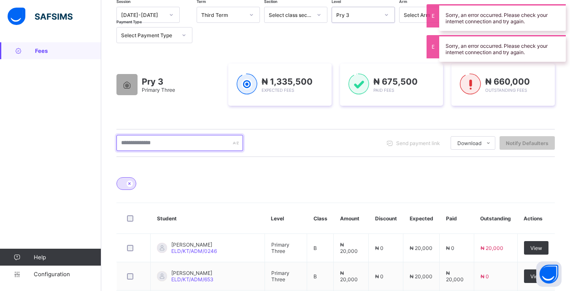
click at [159, 141] on input "text" at bounding box center [180, 143] width 127 height 16
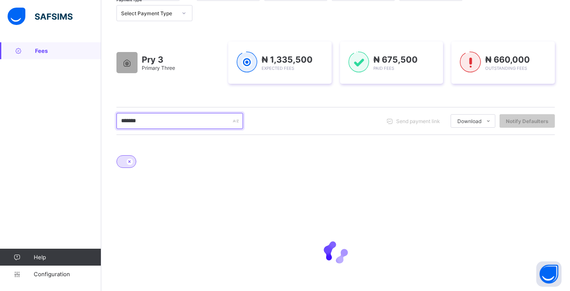
scroll to position [161, 0]
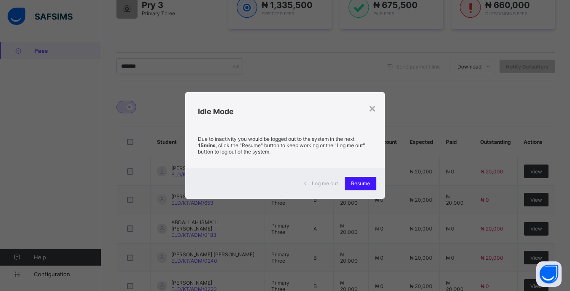
click at [368, 184] on span "Resume" at bounding box center [360, 183] width 19 height 6
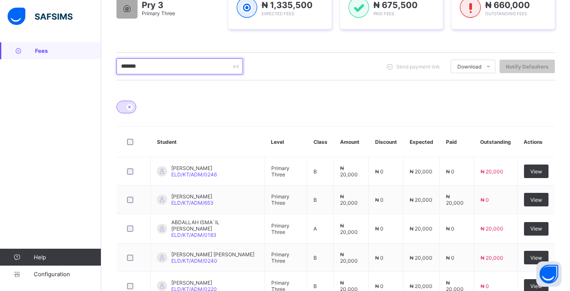
click at [182, 60] on input "******" at bounding box center [180, 66] width 127 height 16
type input "******"
